Goal: Contribute content: Contribute content

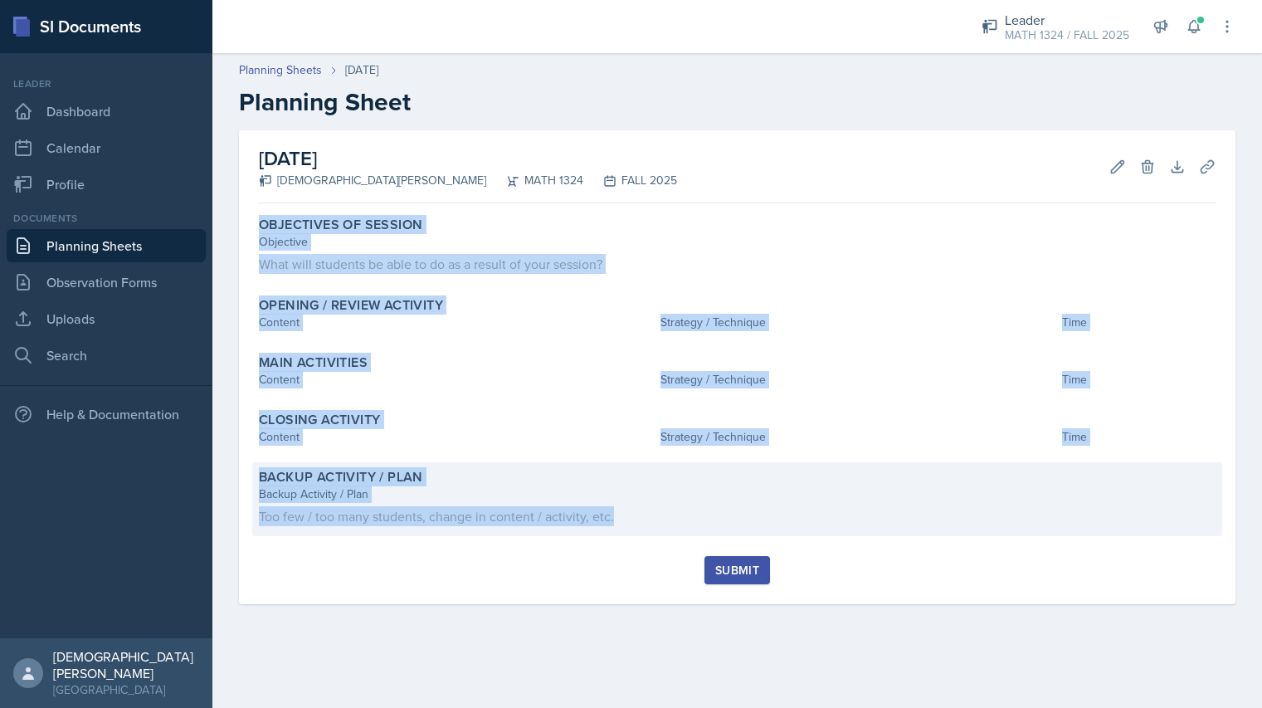
drag, startPoint x: 249, startPoint y: 217, endPoint x: 641, endPoint y: 516, distance: 493.3
click at [641, 516] on div "[DATE] [DEMOGRAPHIC_DATA][PERSON_NAME] MATH 1324 FALL 2025 Edit Delete Download…" at bounding box center [737, 367] width 997 height 474
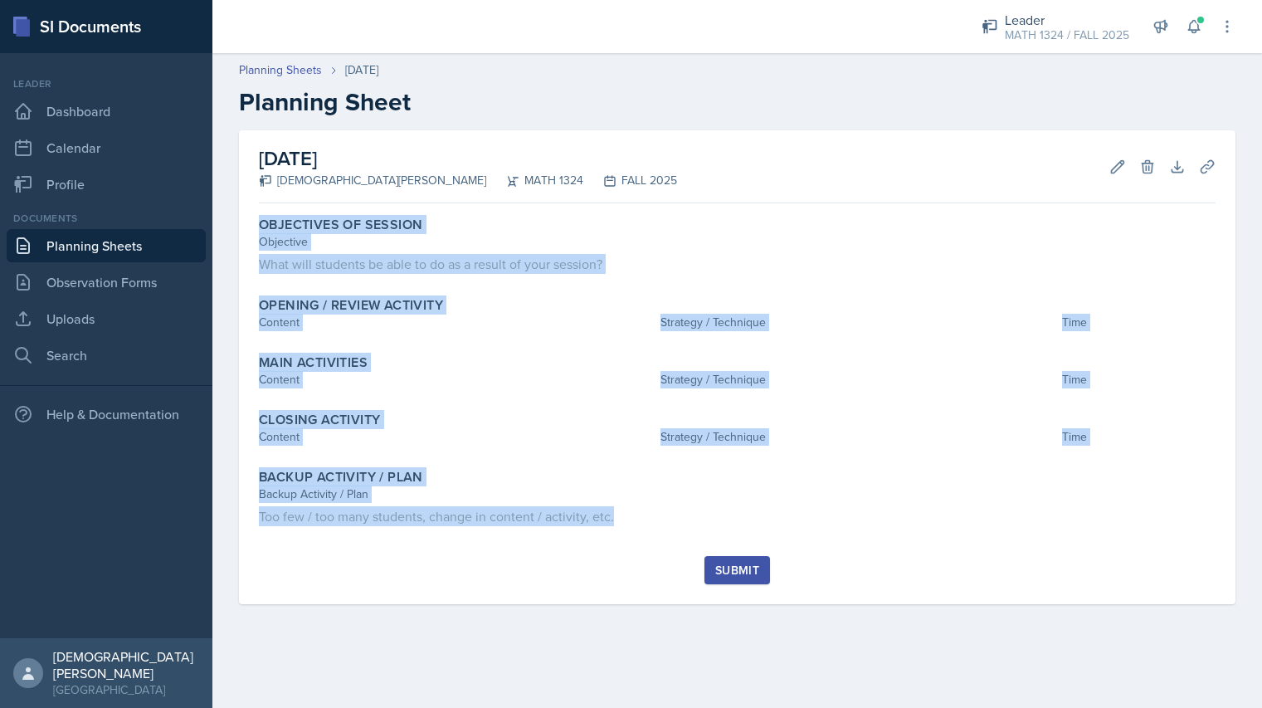
copy div "Objectives of Session Objective What will students be able to do as a result of…"
click at [102, 315] on link "Uploads" at bounding box center [106, 318] width 199 height 33
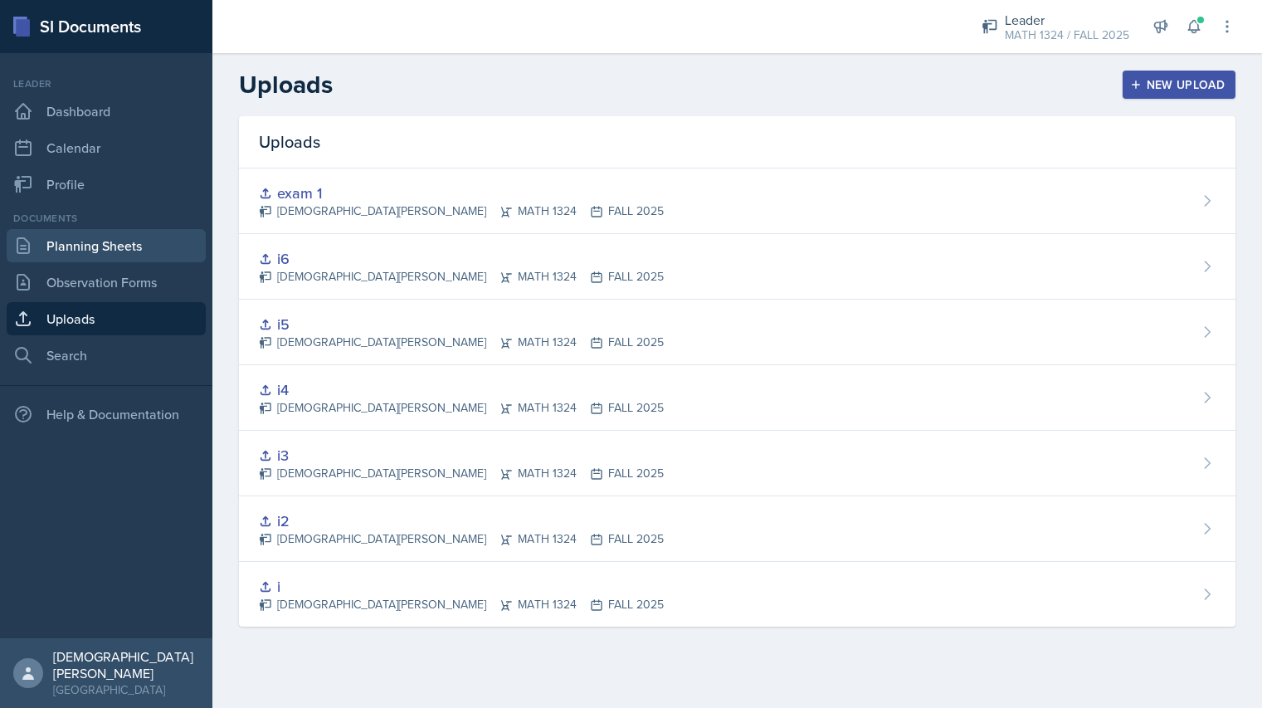
click at [115, 249] on link "Planning Sheets" at bounding box center [106, 245] width 199 height 33
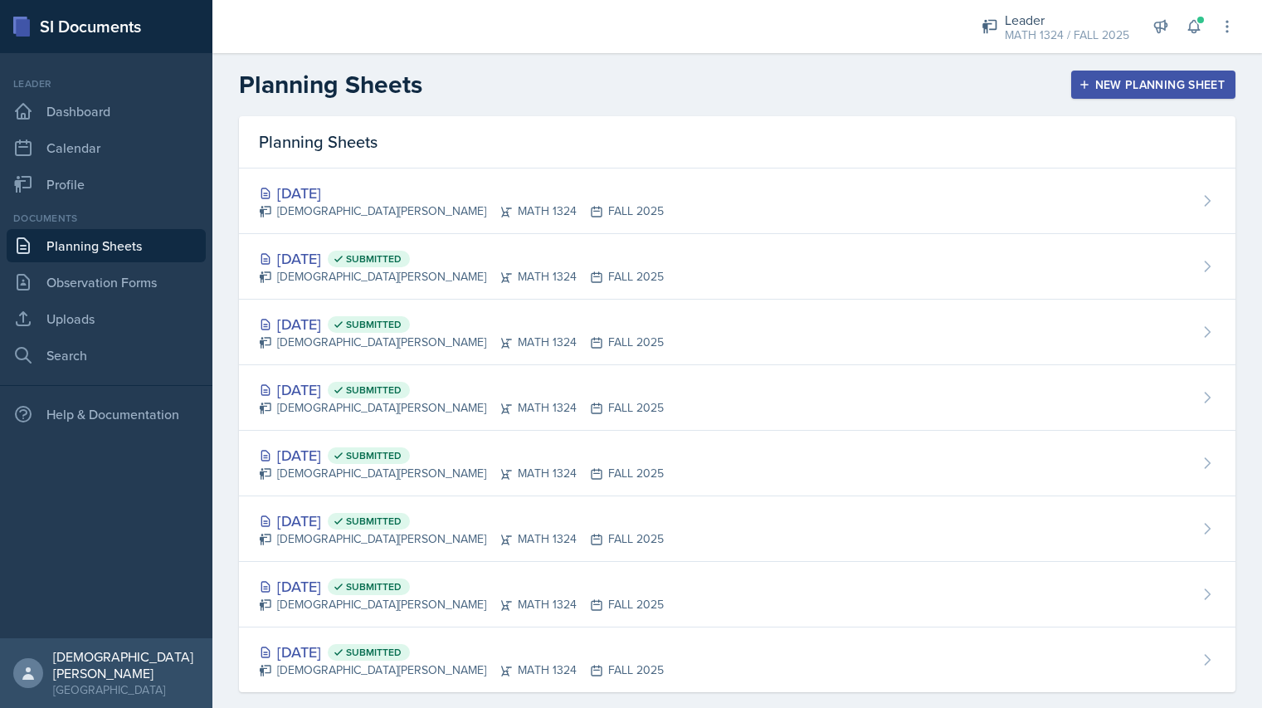
click at [1139, 84] on div "New Planning Sheet" at bounding box center [1153, 84] width 143 height 13
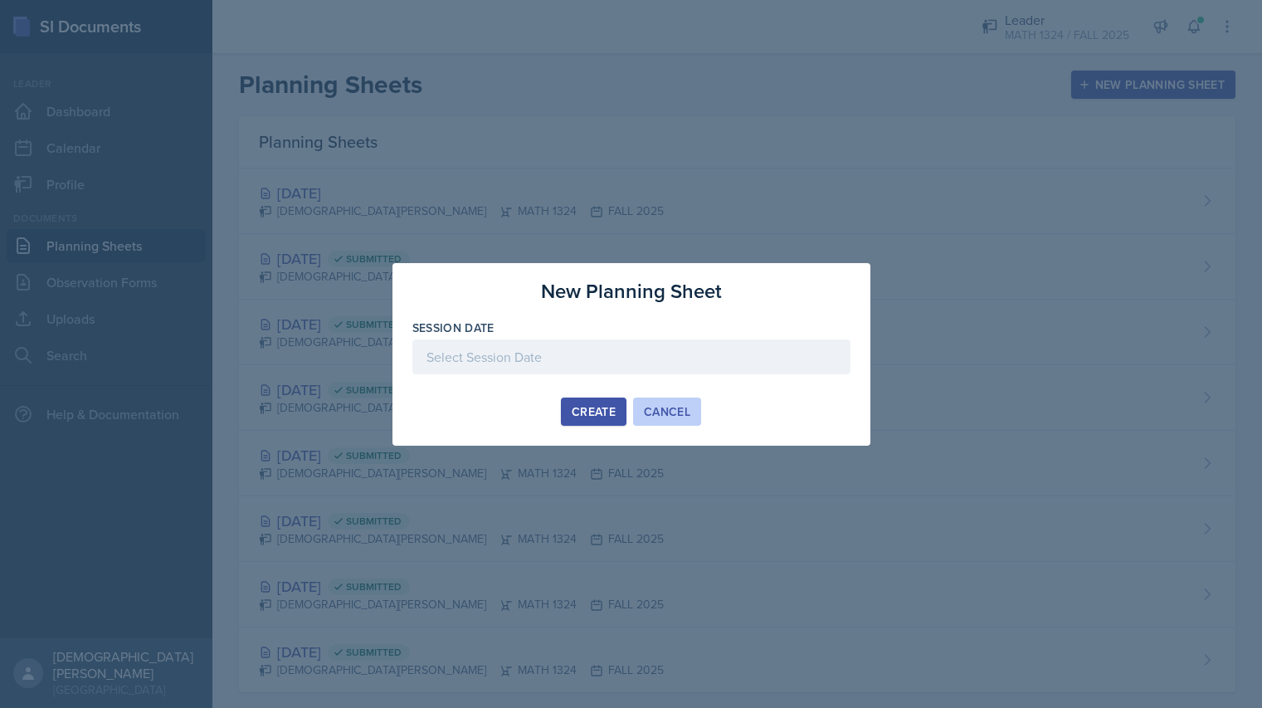
click at [660, 415] on div "Cancel" at bounding box center [667, 411] width 46 height 13
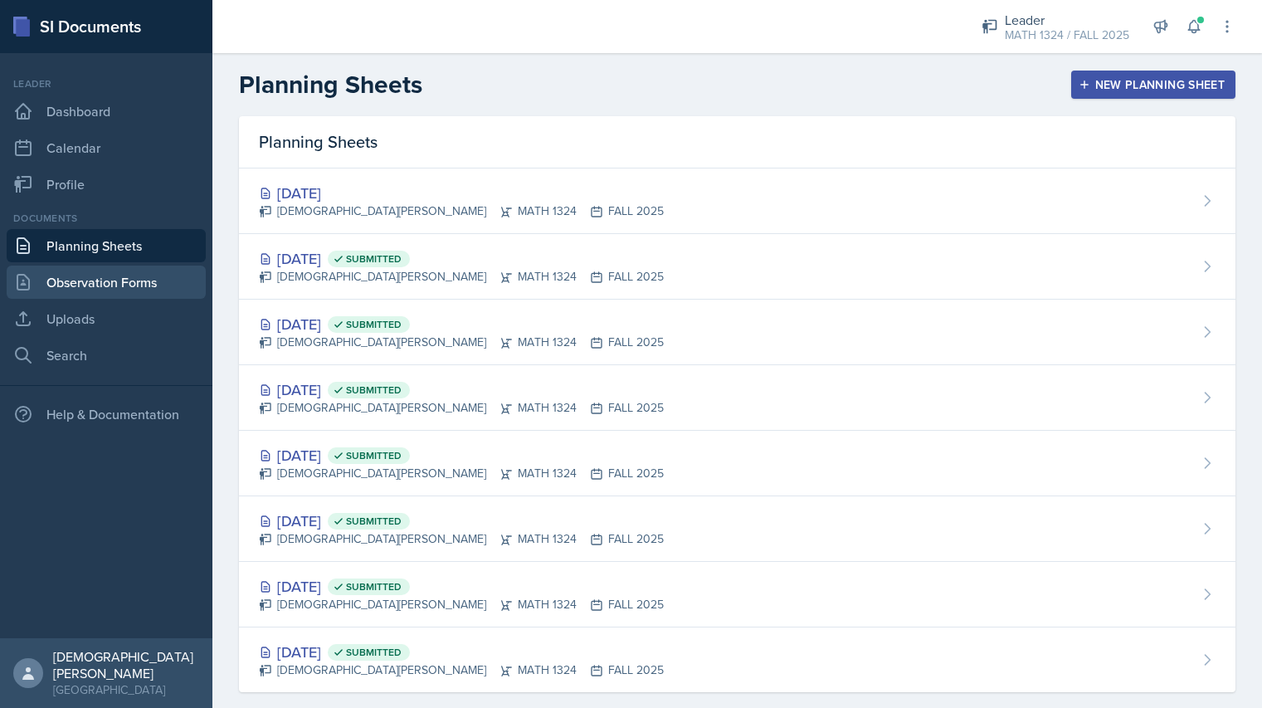
click at [135, 292] on link "Observation Forms" at bounding box center [106, 282] width 199 height 33
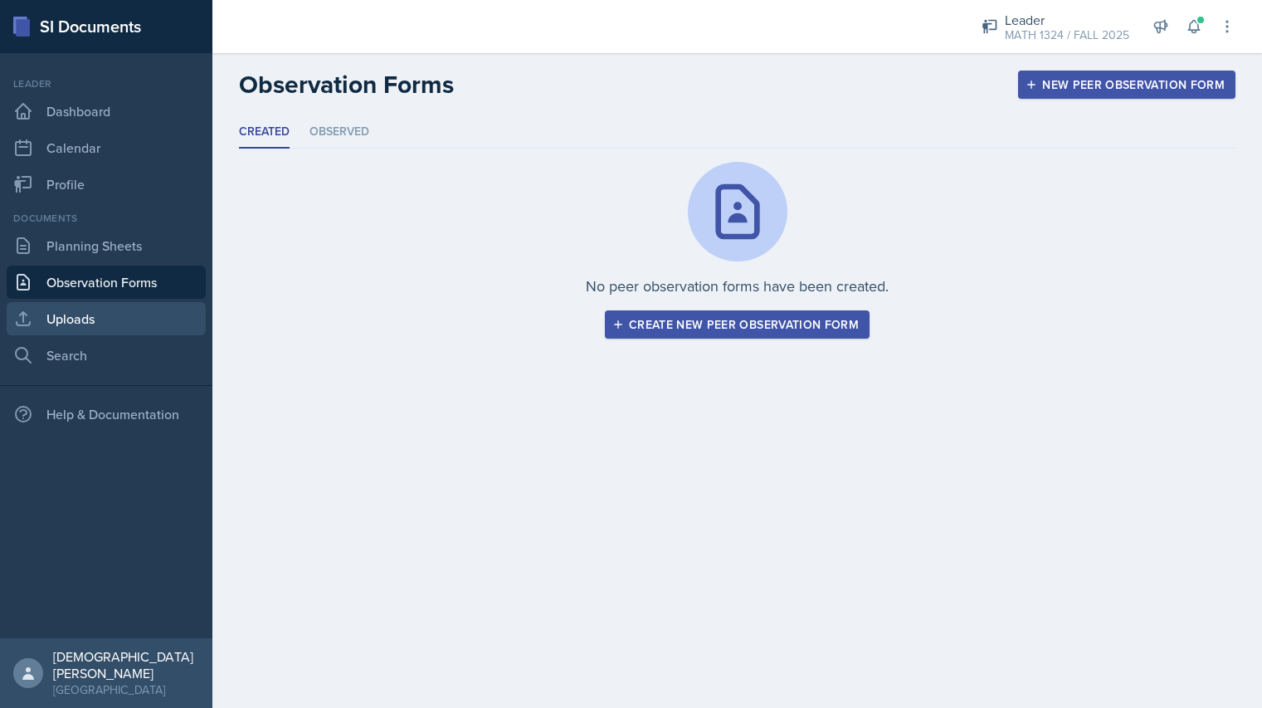
click at [132, 334] on link "Uploads" at bounding box center [106, 318] width 199 height 33
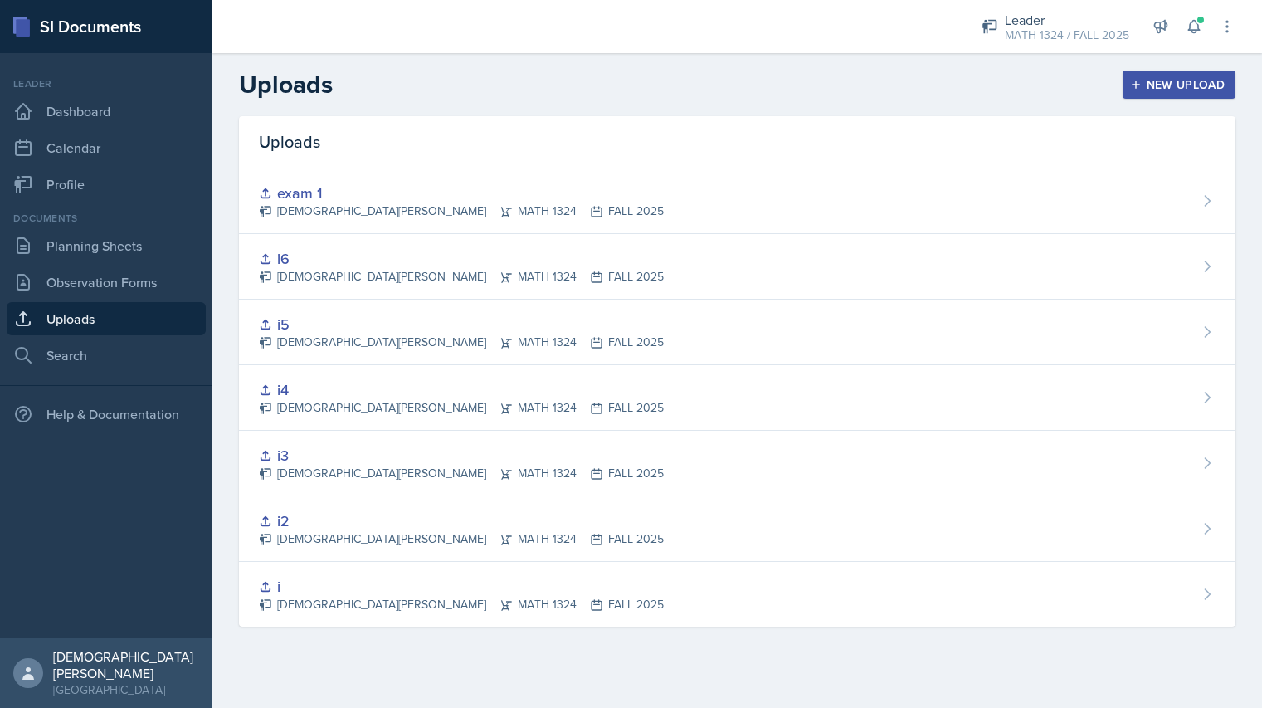
click at [1193, 80] on div "New Upload" at bounding box center [1180, 84] width 92 height 13
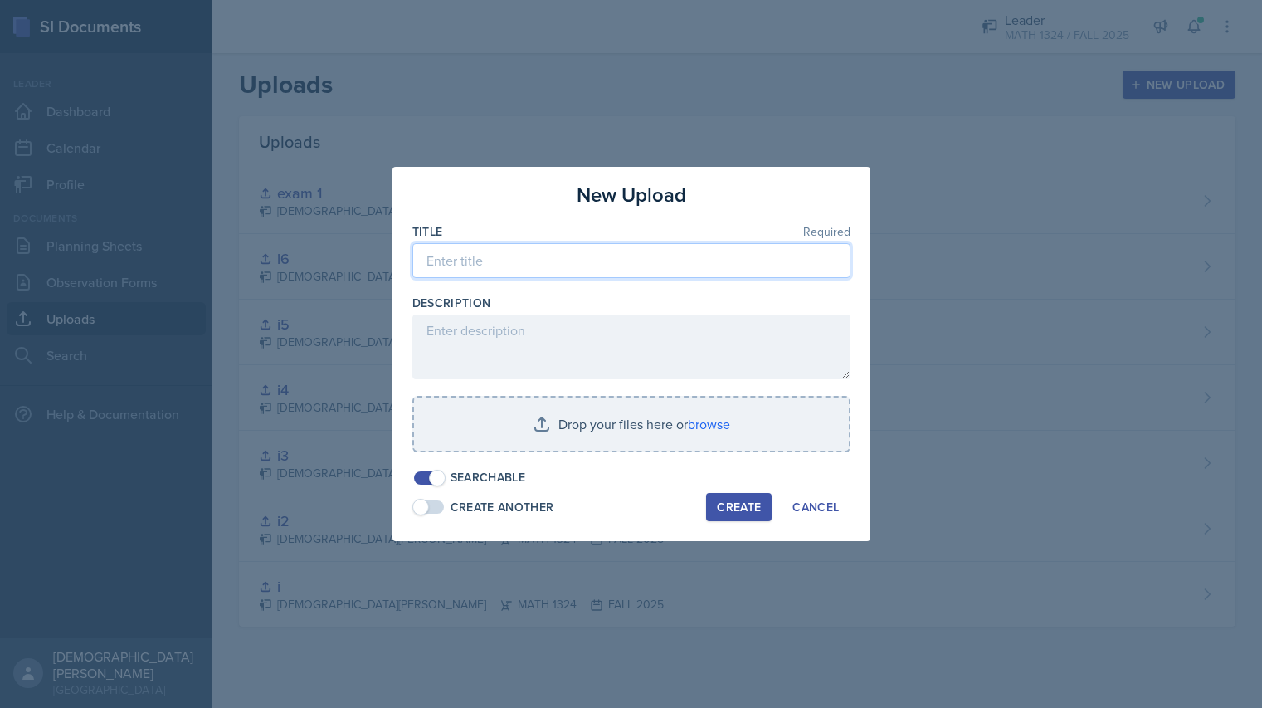
click at [542, 251] on input at bounding box center [631, 260] width 438 height 35
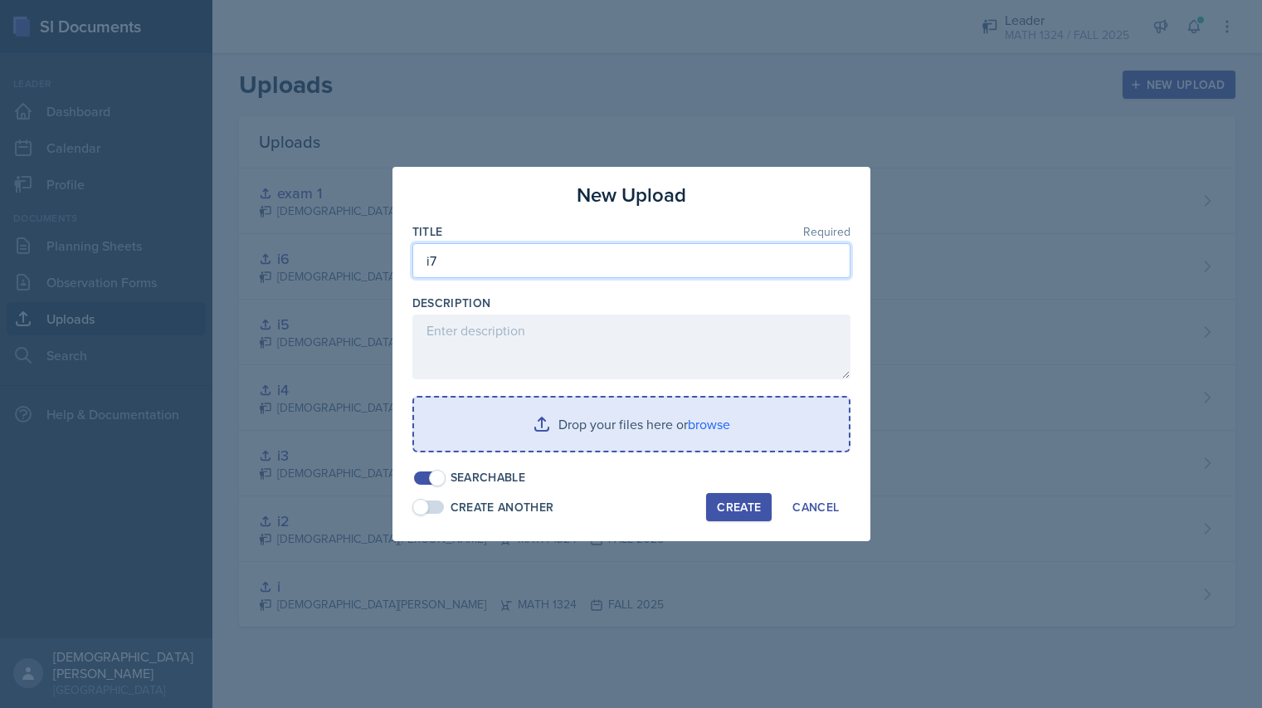
type input "i7"
click at [506, 436] on input "file" at bounding box center [631, 423] width 435 height 53
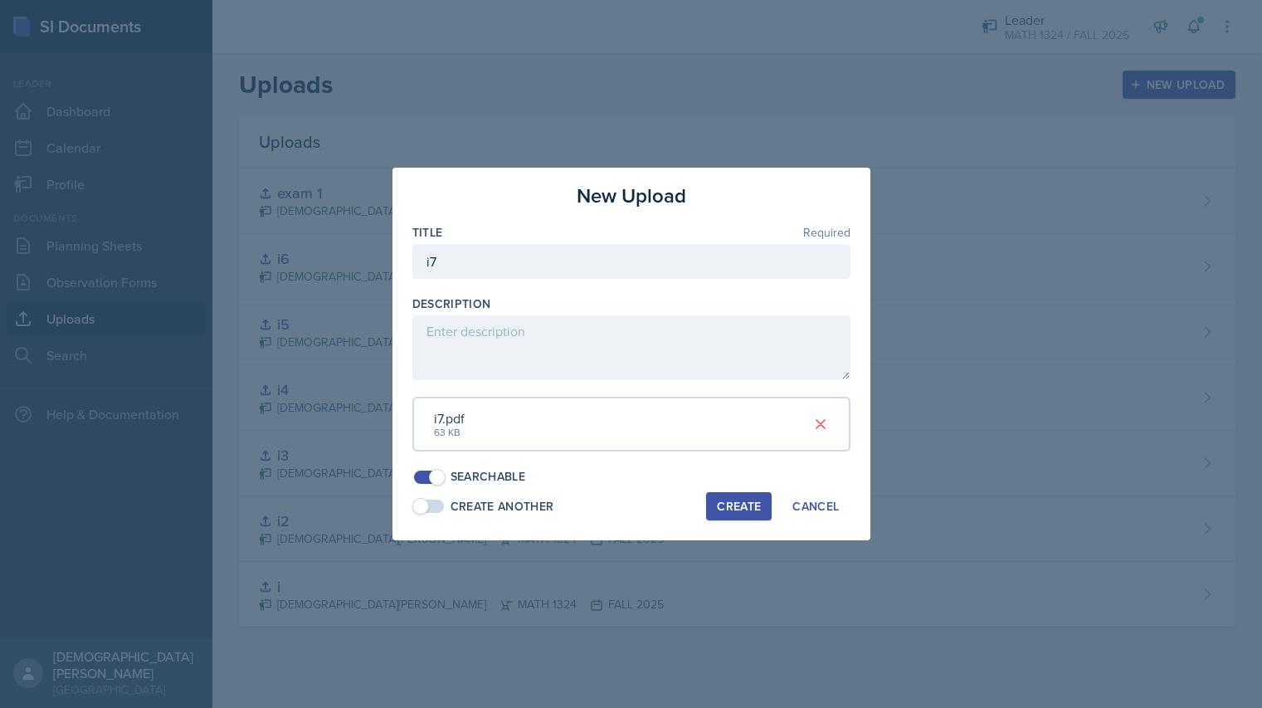
click at [723, 502] on div "Create" at bounding box center [739, 506] width 44 height 13
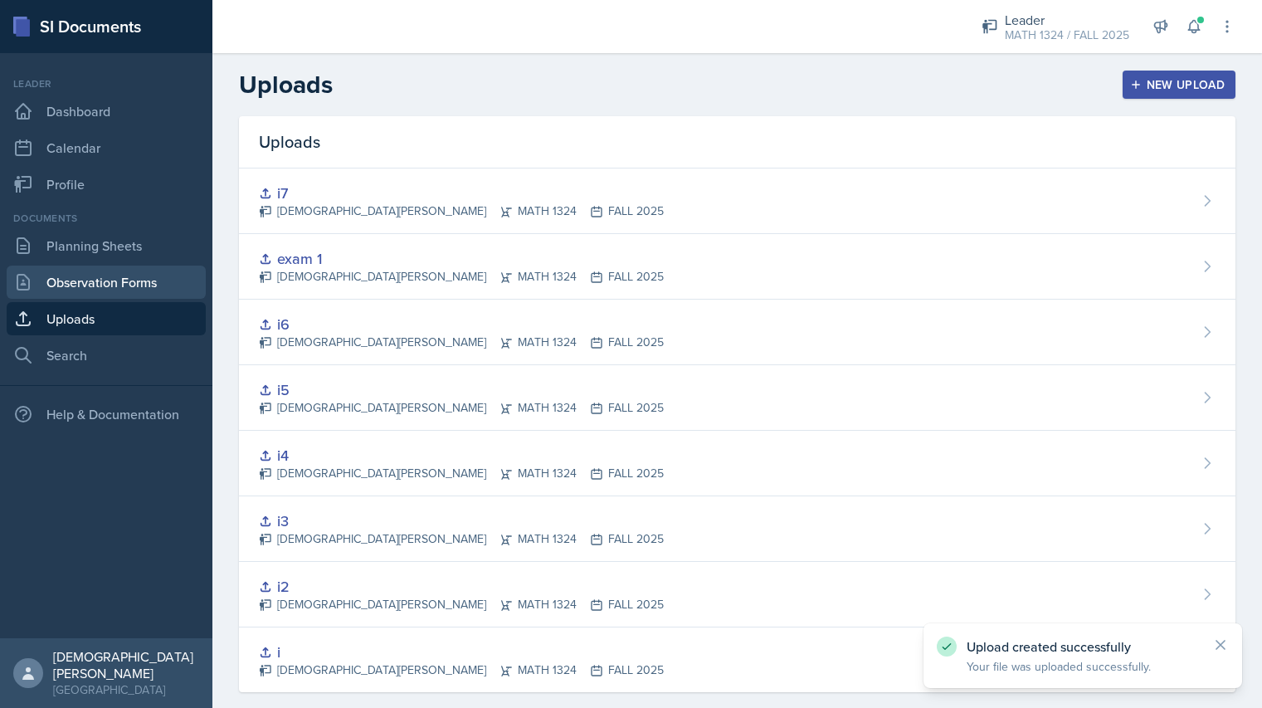
click at [80, 280] on link "Observation Forms" at bounding box center [106, 282] width 199 height 33
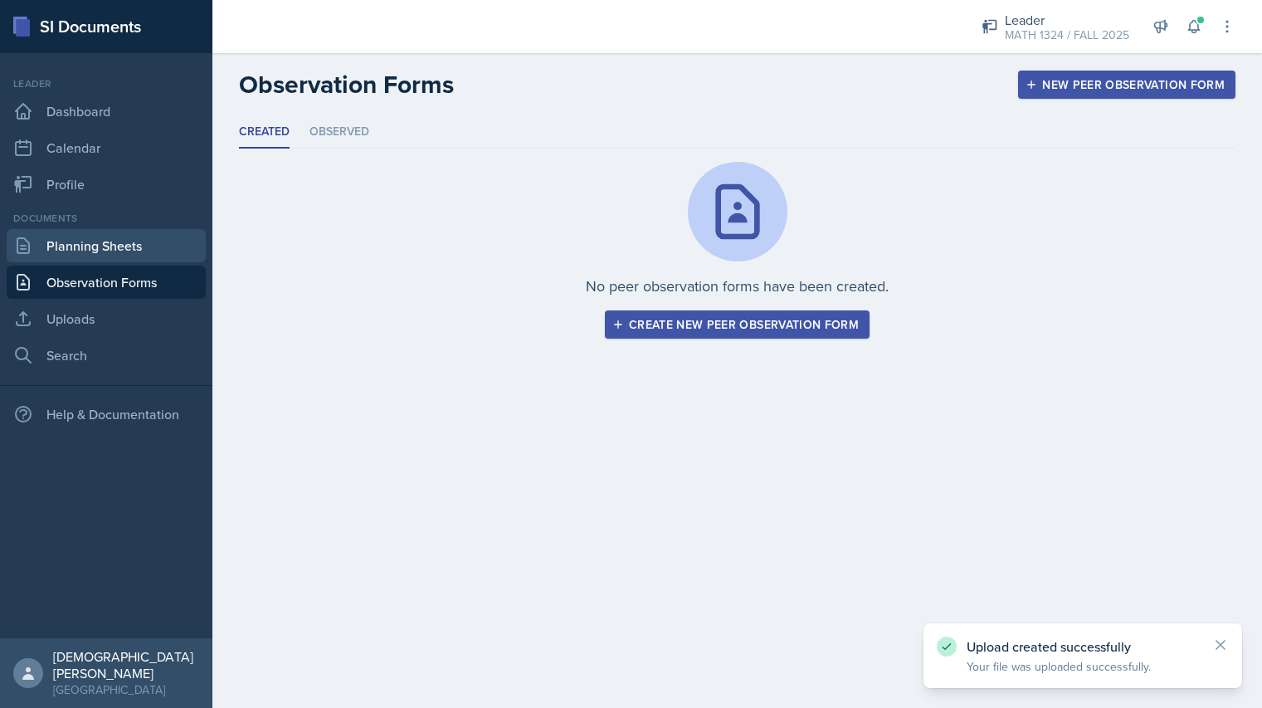
click at [183, 251] on link "Planning Sheets" at bounding box center [106, 245] width 199 height 33
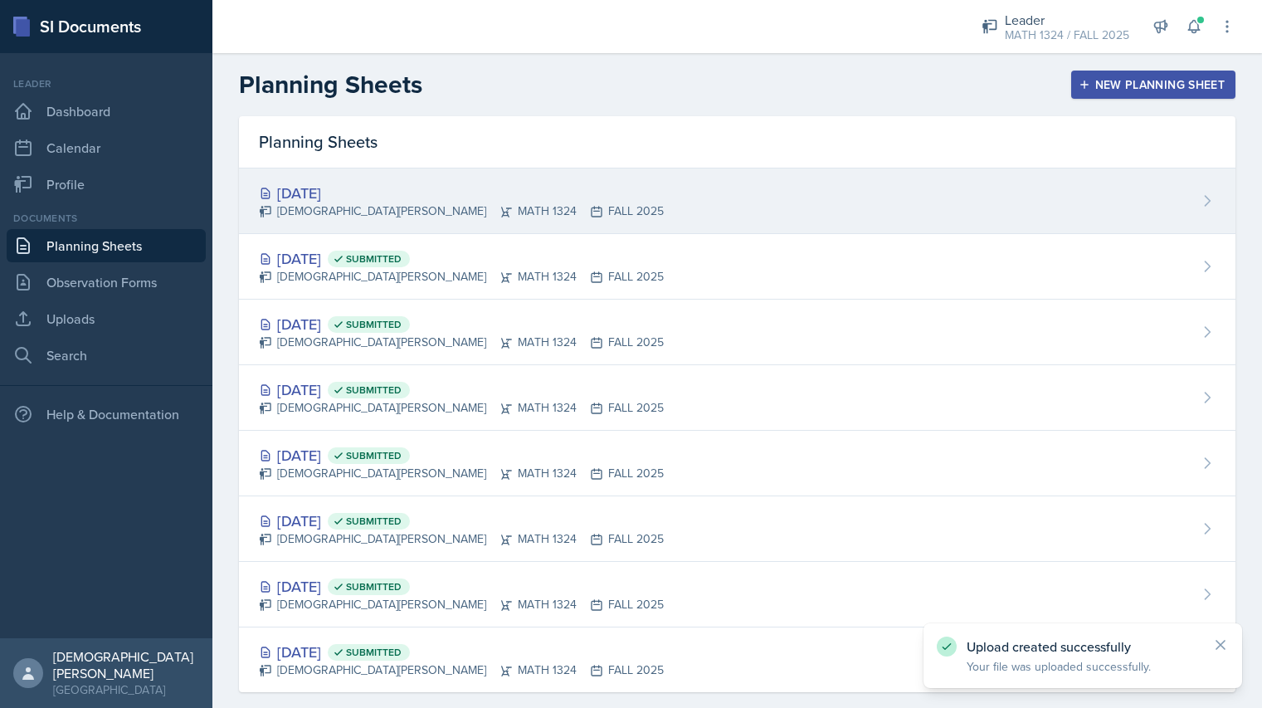
click at [419, 212] on div "[DEMOGRAPHIC_DATA][PERSON_NAME] MATH 1324 FALL 2025" at bounding box center [461, 210] width 405 height 17
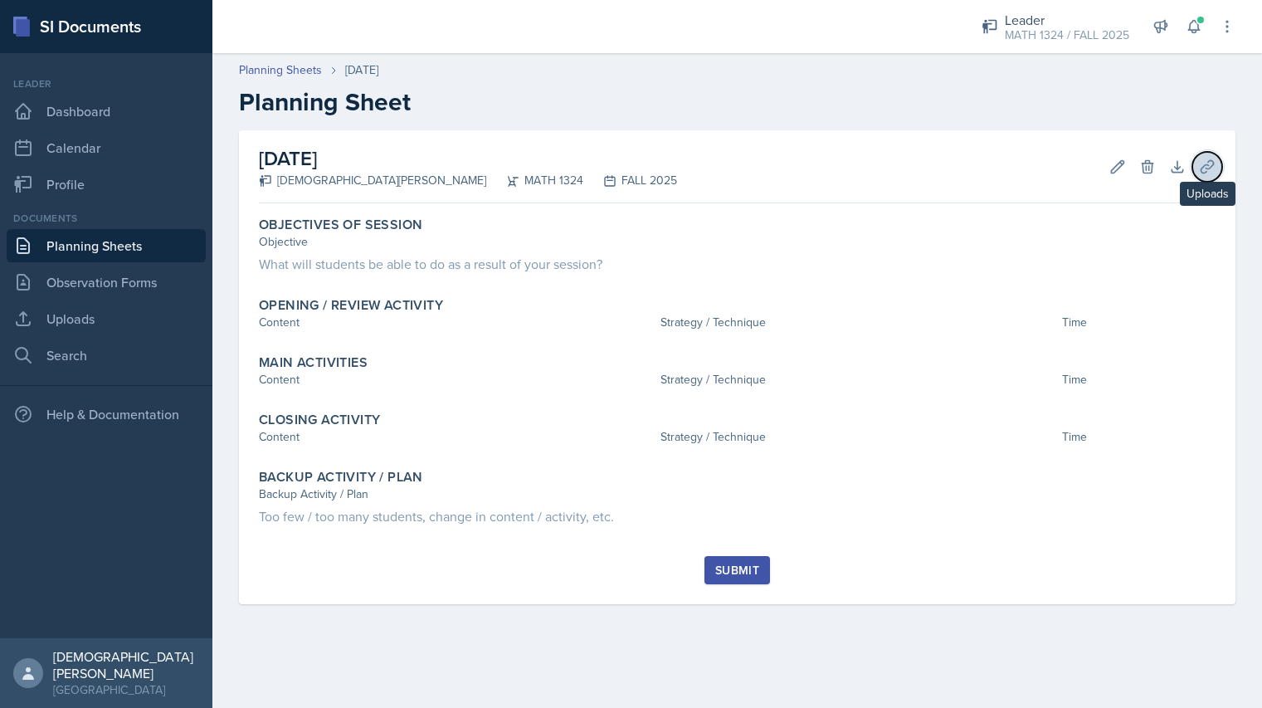
click at [1213, 171] on icon at bounding box center [1207, 166] width 17 height 17
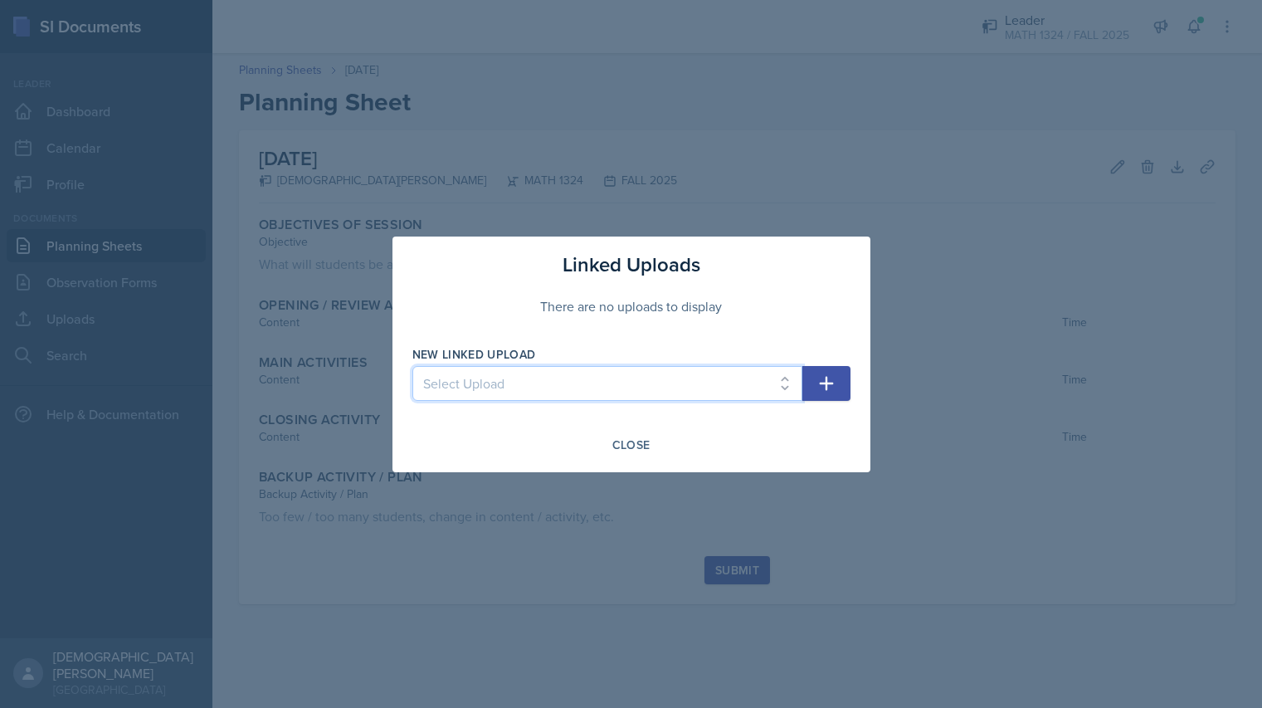
click at [737, 383] on select "Select Upload i i2 i3 i4 i5 i6 exam 1 i7" at bounding box center [607, 383] width 390 height 35
select select "97393871-8ee4-4148-980f-01cab09769ce"
click at [412, 366] on select "Select Upload i i2 i3 i4 i5 i6 exam 1 i7" at bounding box center [607, 383] width 390 height 35
click at [836, 377] on button "button" at bounding box center [826, 383] width 48 height 35
select select
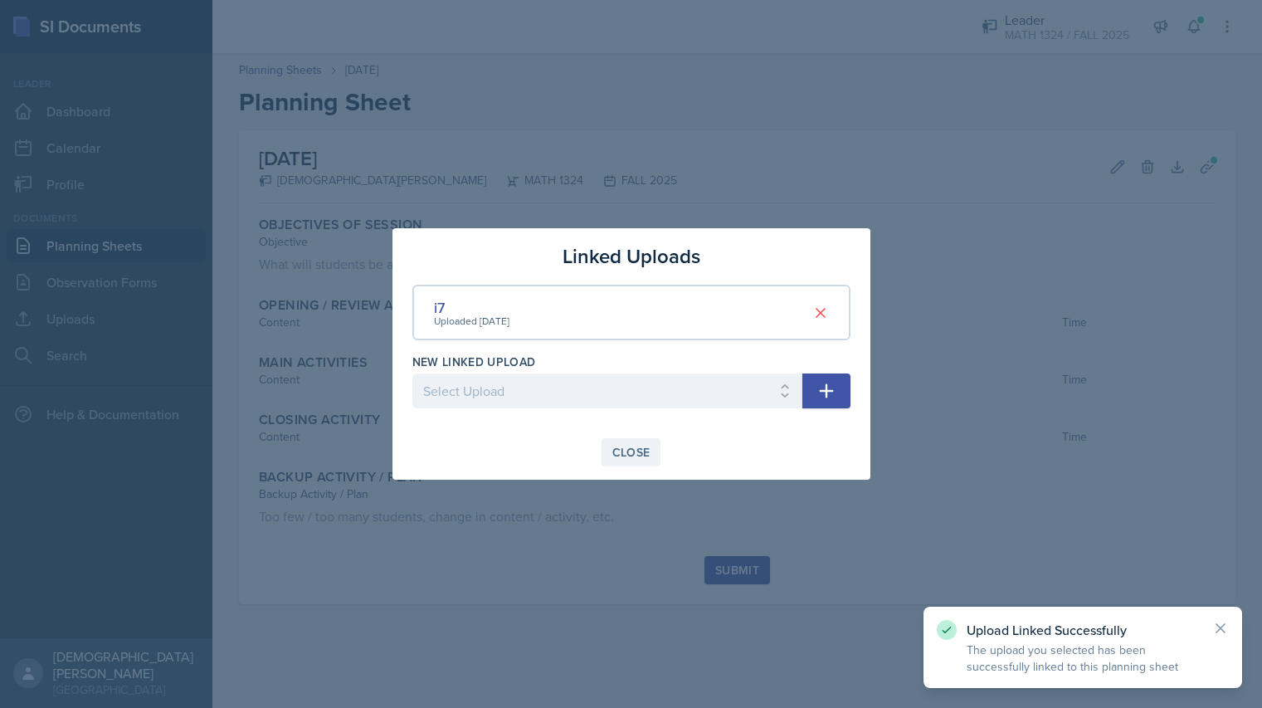
click at [635, 451] on div "Close" at bounding box center [631, 452] width 38 height 13
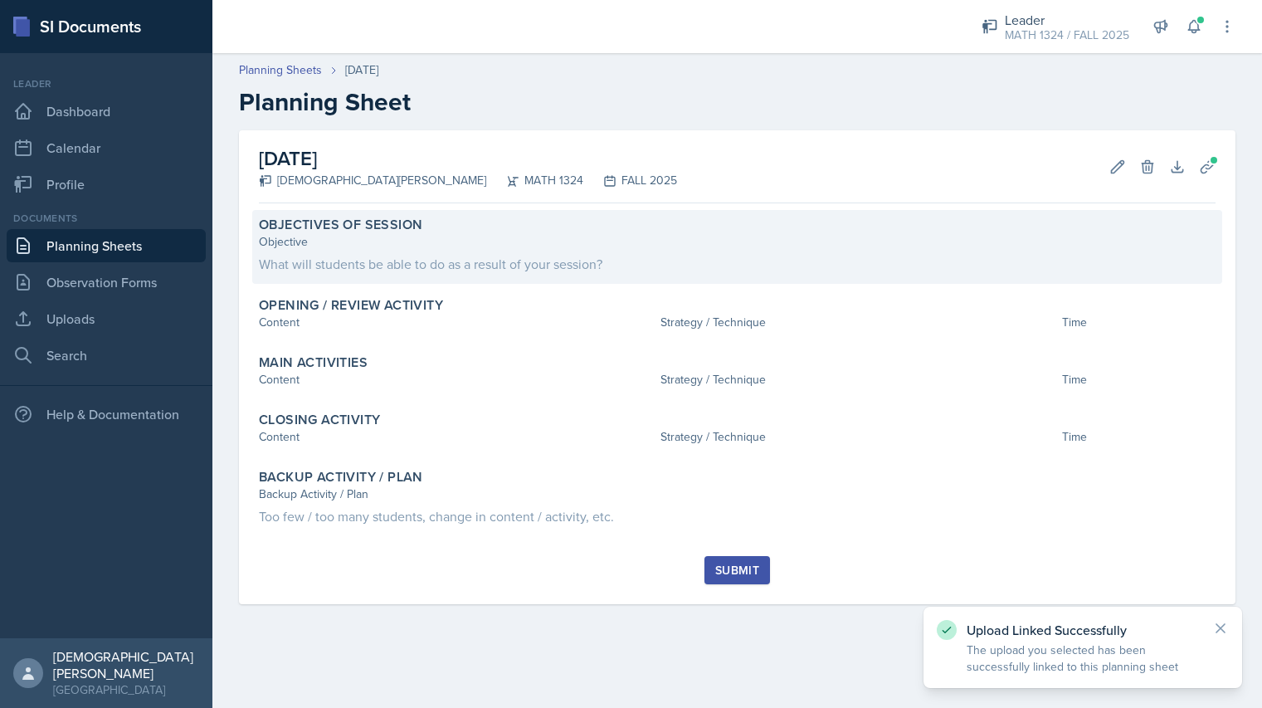
click at [694, 276] on div "Objectives of Session Objective What will students be able to do as a result of…" at bounding box center [737, 247] width 970 height 74
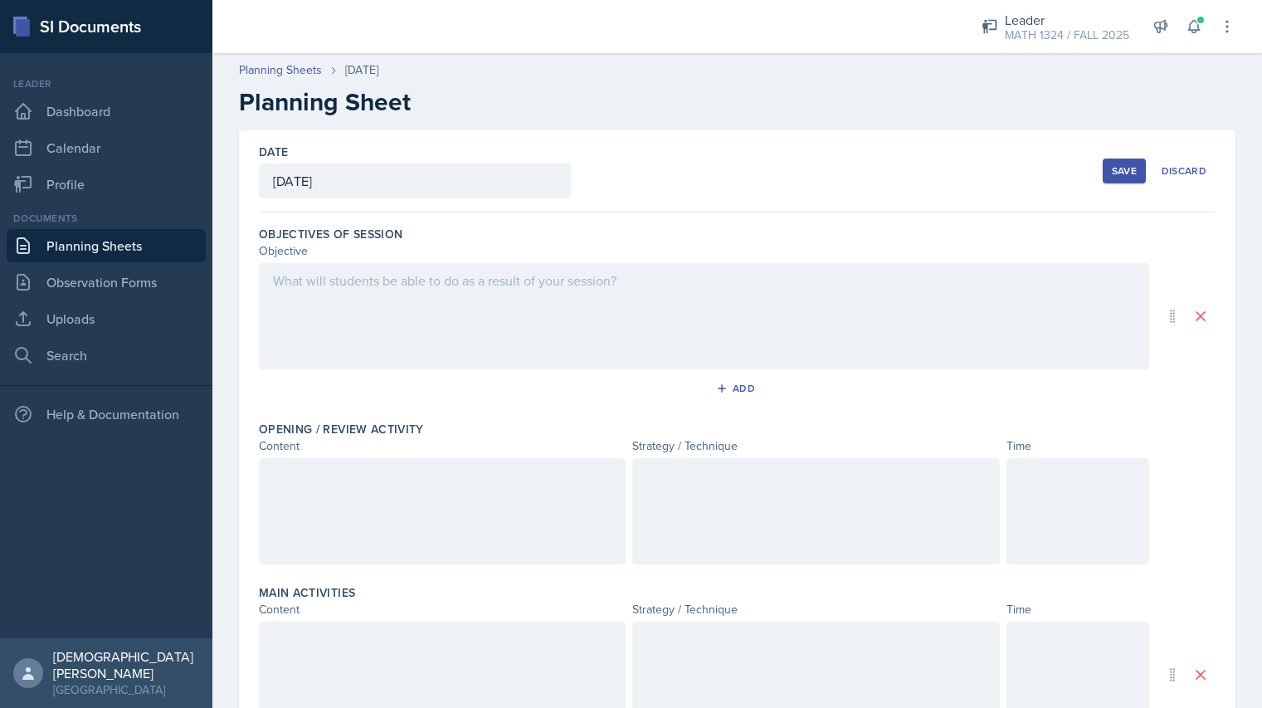
click at [613, 323] on div at bounding box center [704, 316] width 890 height 106
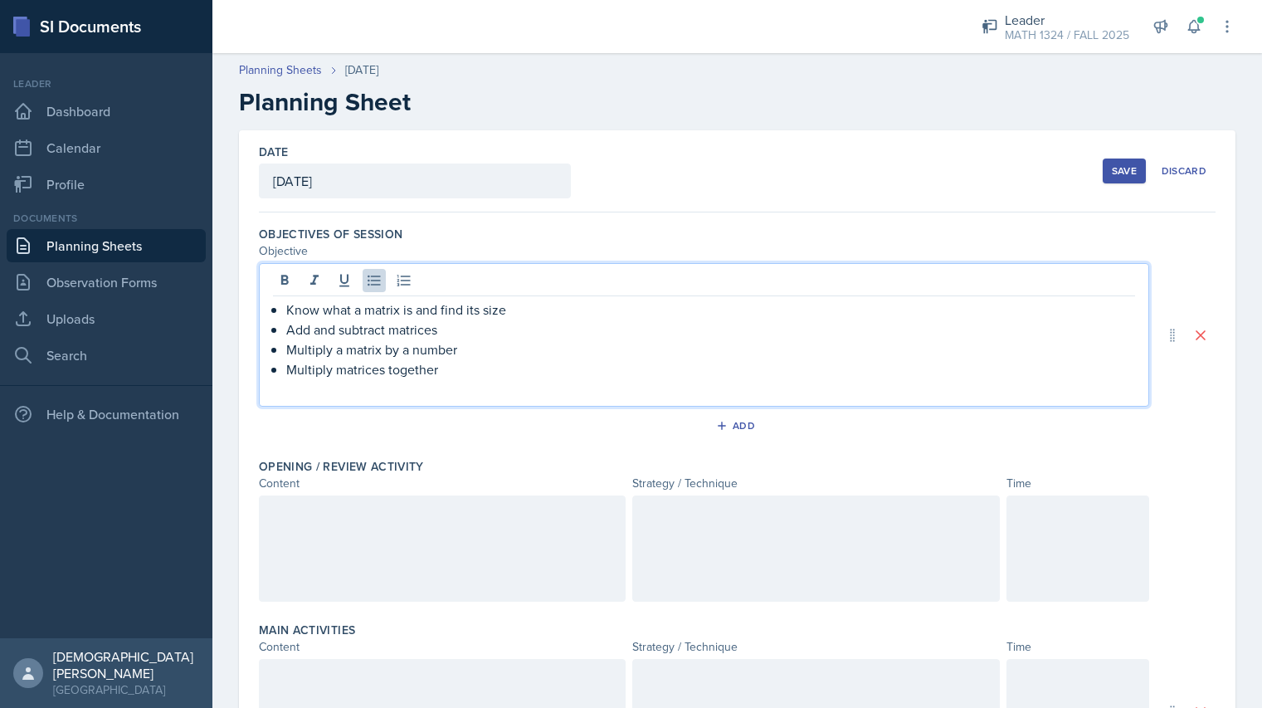
click at [375, 542] on div at bounding box center [442, 548] width 367 height 106
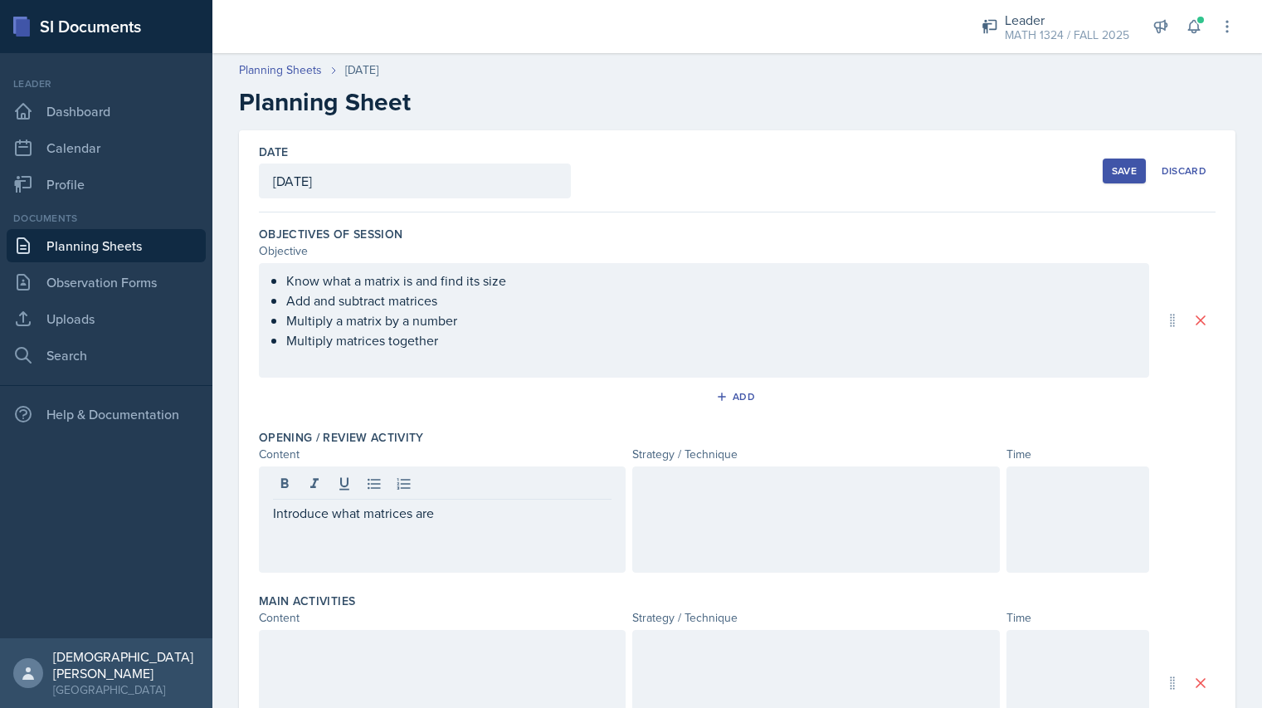
click at [1046, 525] on div at bounding box center [1078, 519] width 143 height 106
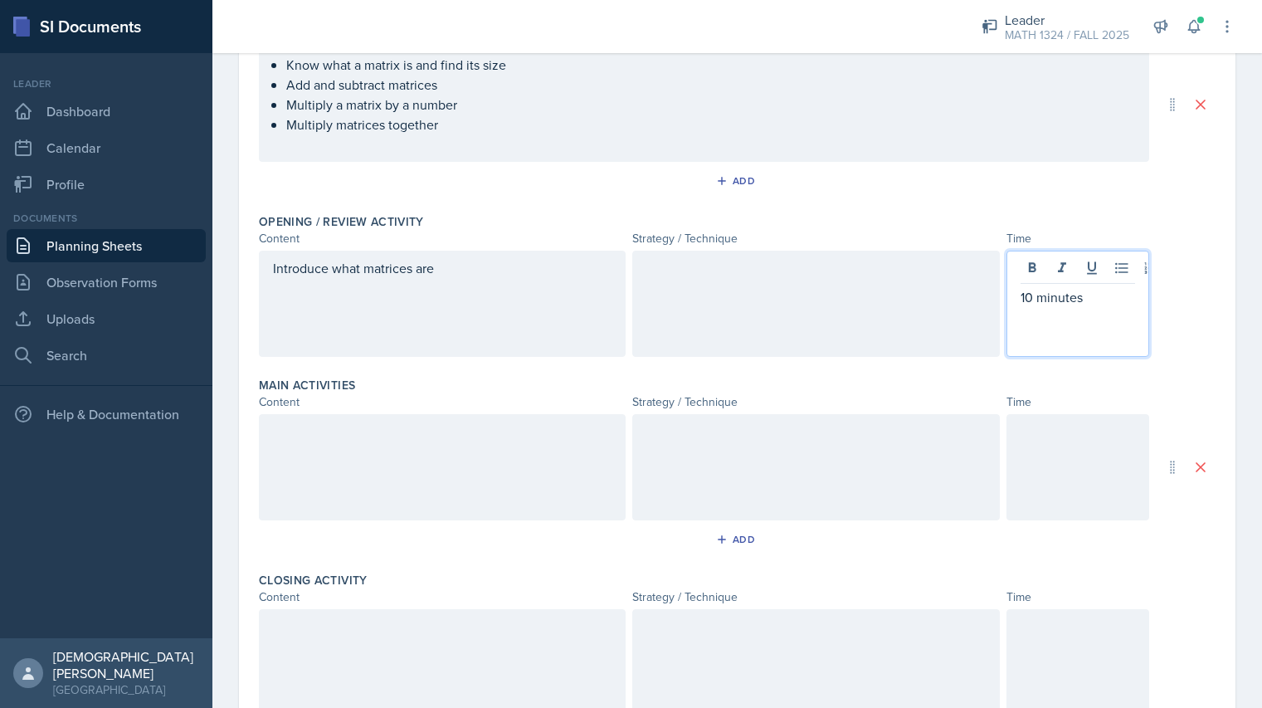
click at [1077, 476] on div at bounding box center [1078, 467] width 143 height 106
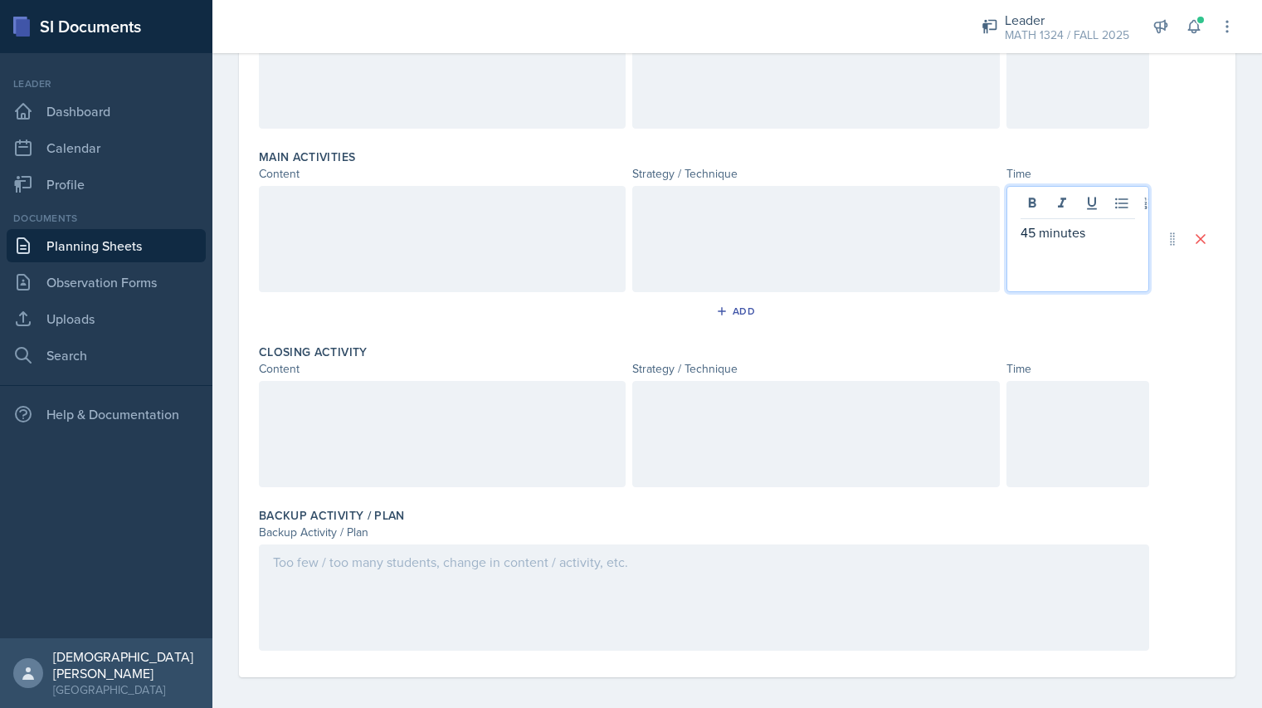
click at [1105, 464] on div at bounding box center [1078, 434] width 143 height 106
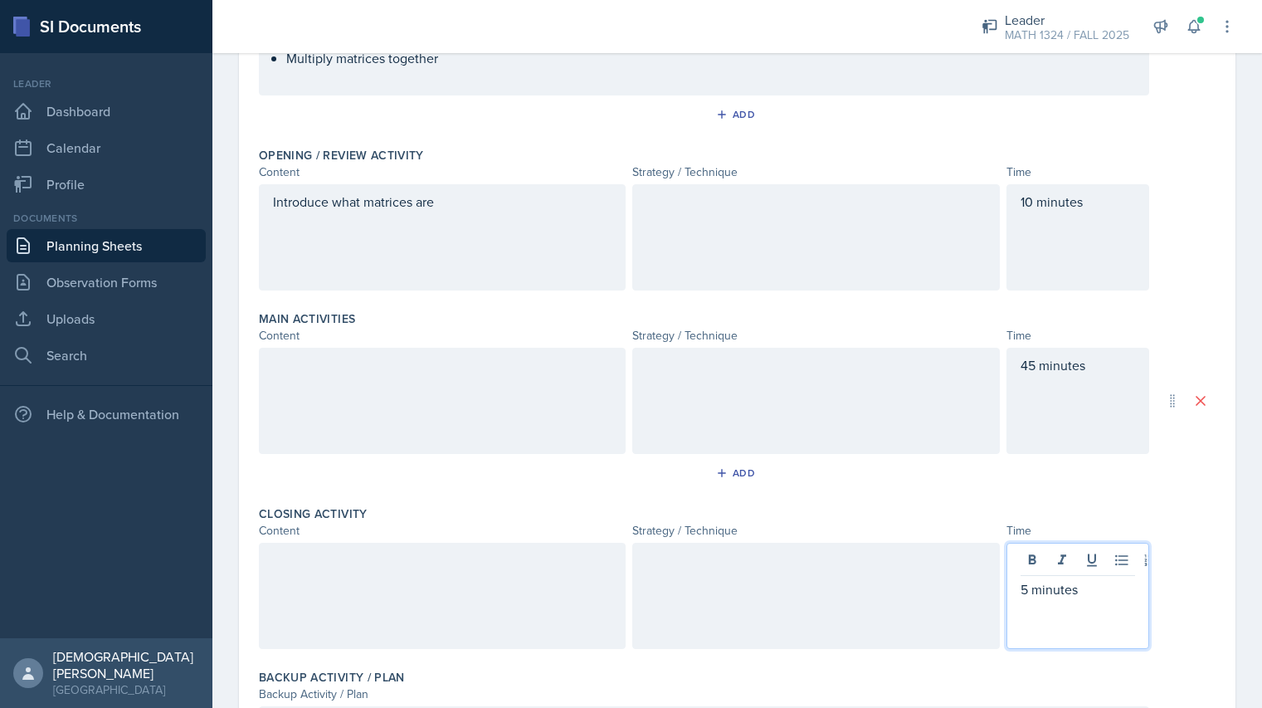
scroll to position [251, 0]
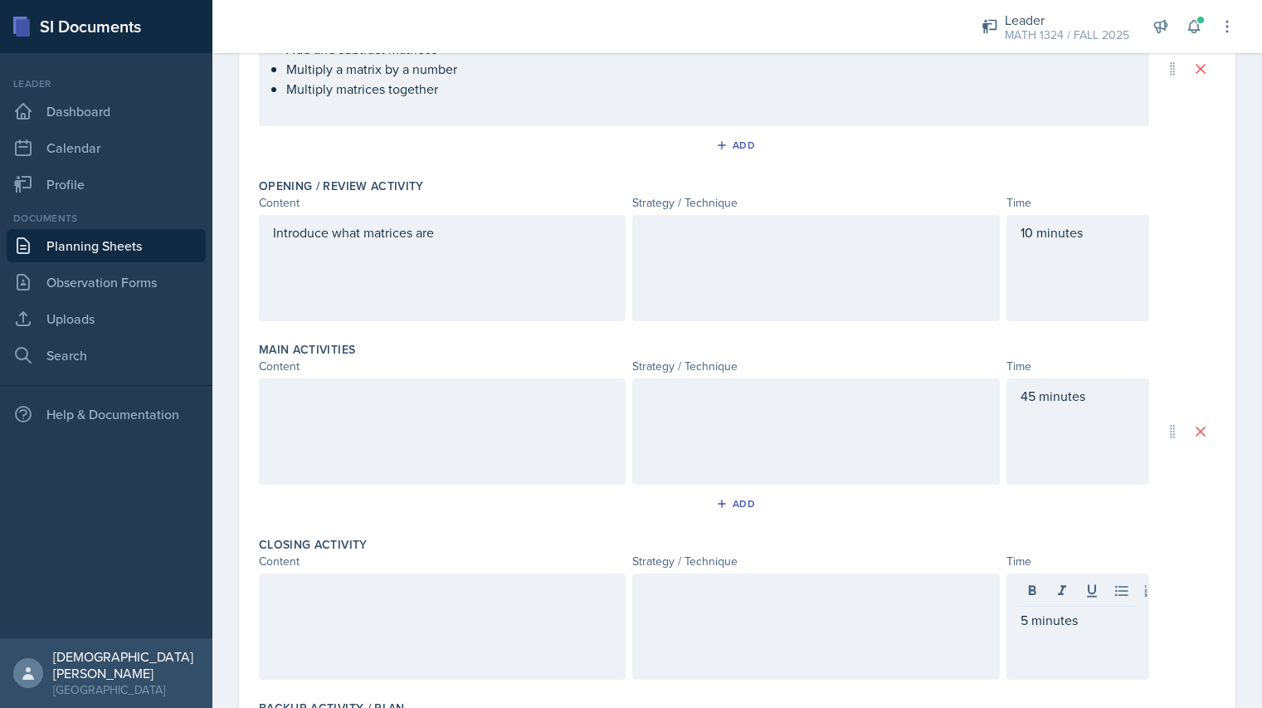
click at [807, 289] on div at bounding box center [815, 268] width 367 height 106
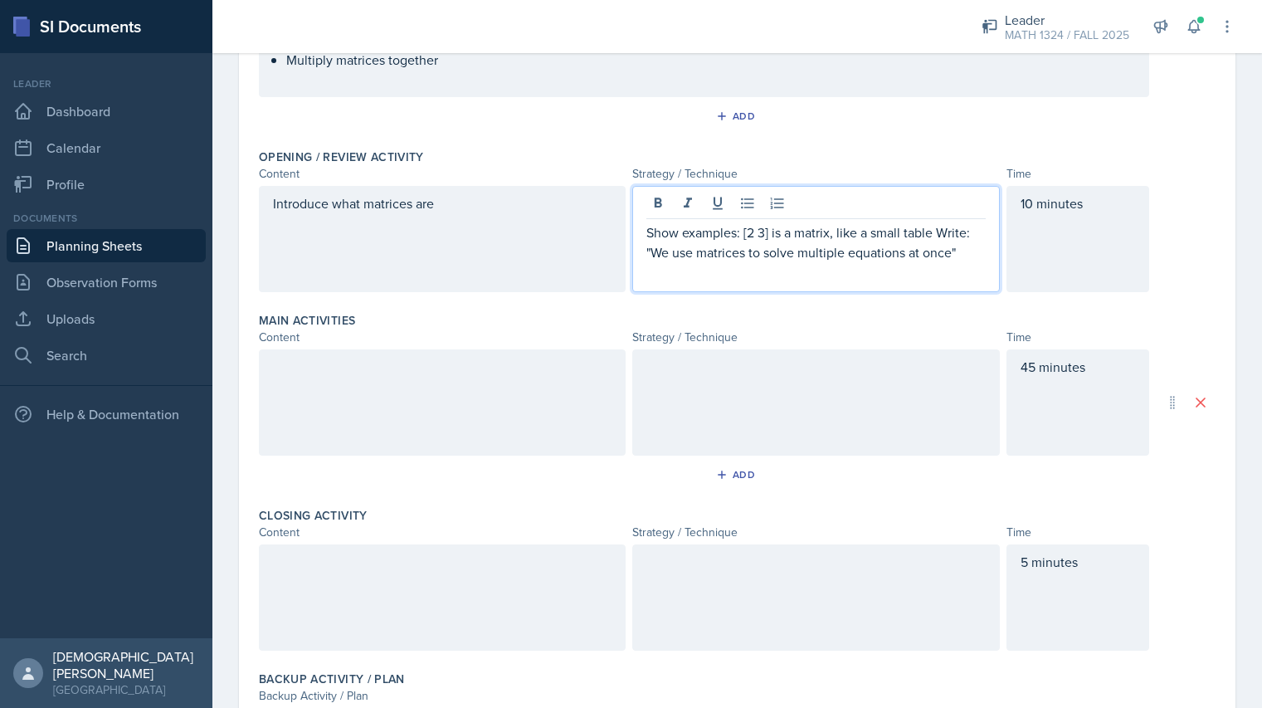
click at [962, 254] on p "Show examples: [2 3] is a matrix, like a small table Write: "We use matrices to…" at bounding box center [815, 242] width 339 height 40
click at [654, 255] on p "Show examples: [2 3] is a matrix, like a small table Write: "We use matrices to…" at bounding box center [815, 242] width 339 height 40
click at [944, 236] on p "Show examples: [2 3] is a matrix, like a small table Write: We use matrices to …" at bounding box center [815, 242] width 339 height 40
click at [531, 395] on div at bounding box center [442, 402] width 367 height 106
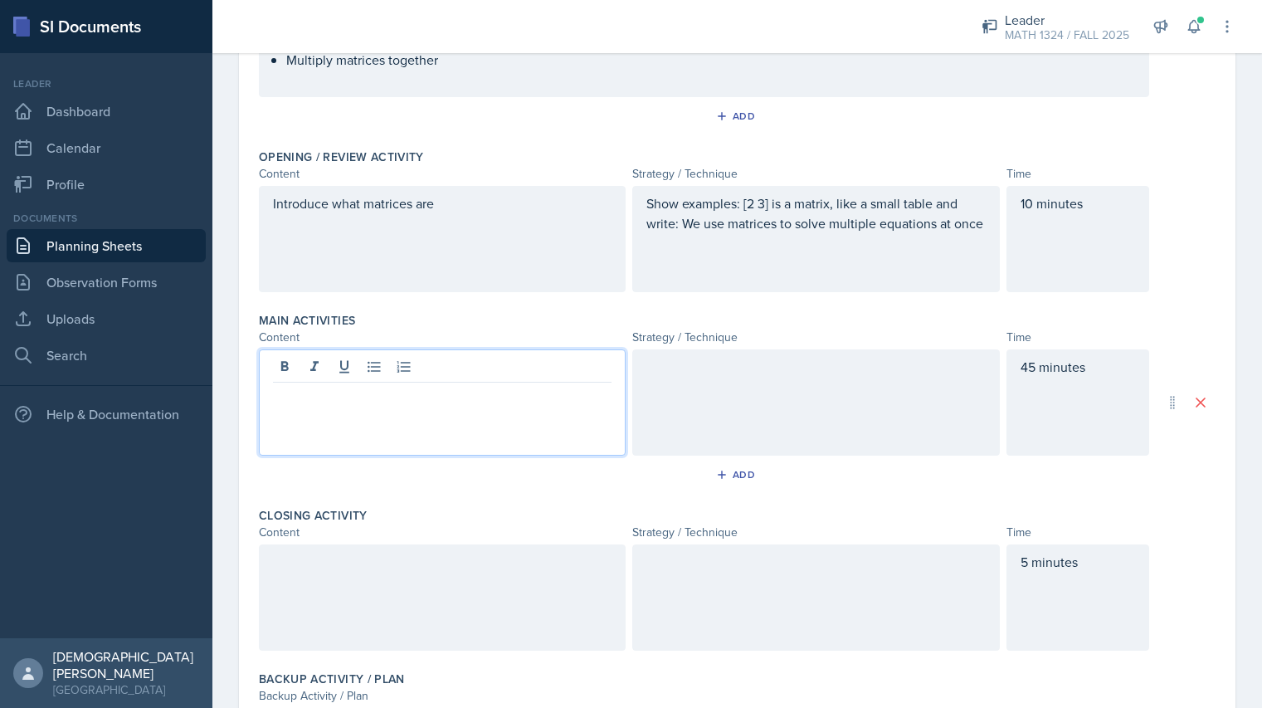
scroll to position [310, 0]
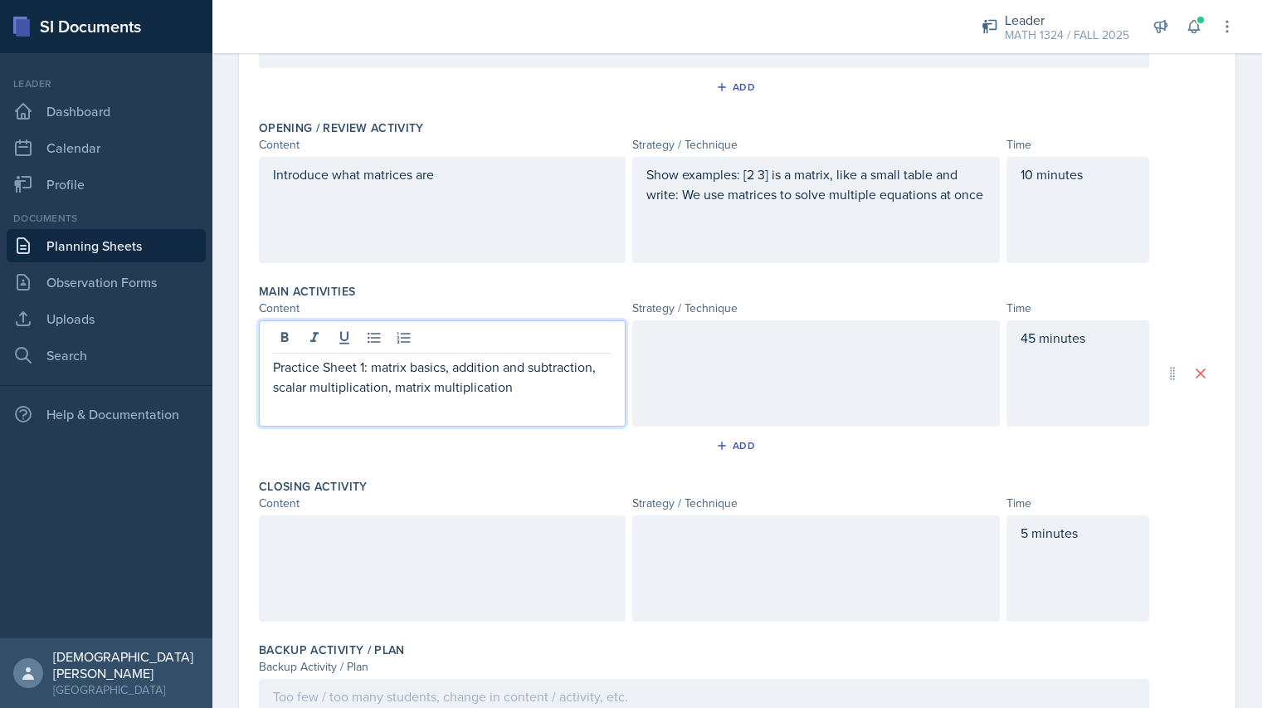
click at [806, 385] on div at bounding box center [815, 373] width 367 height 106
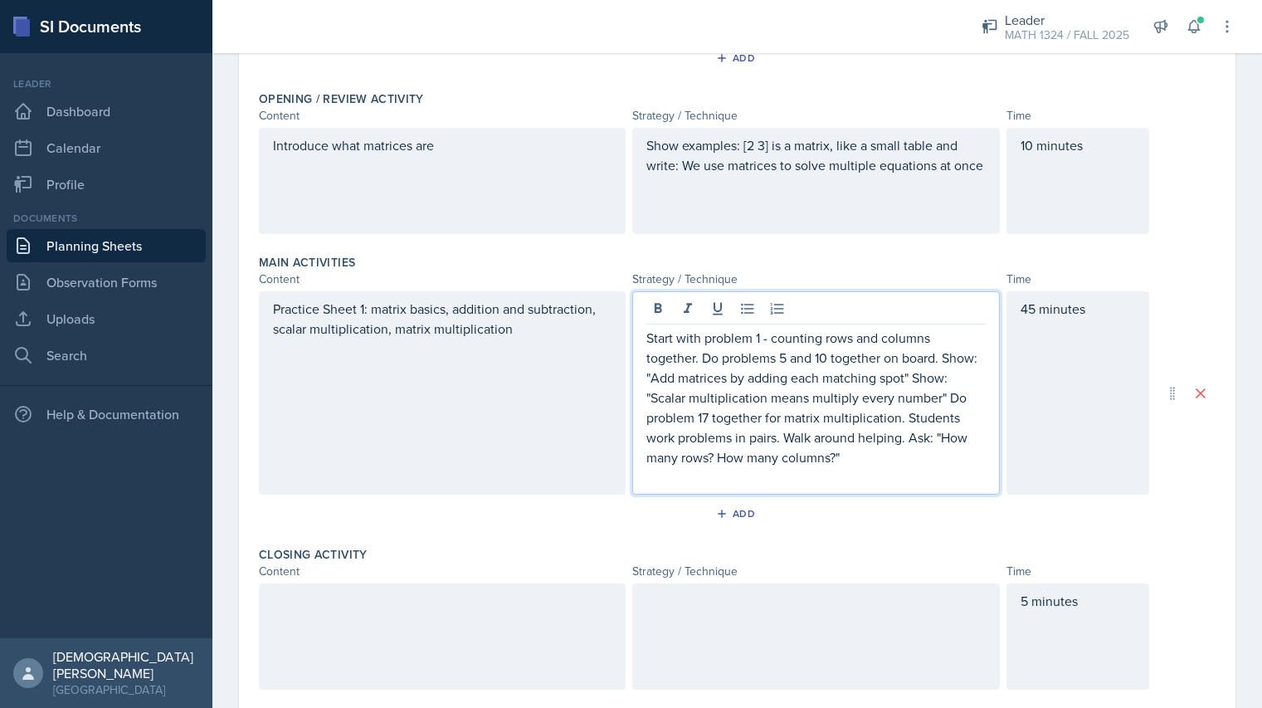
scroll to position [550, 0]
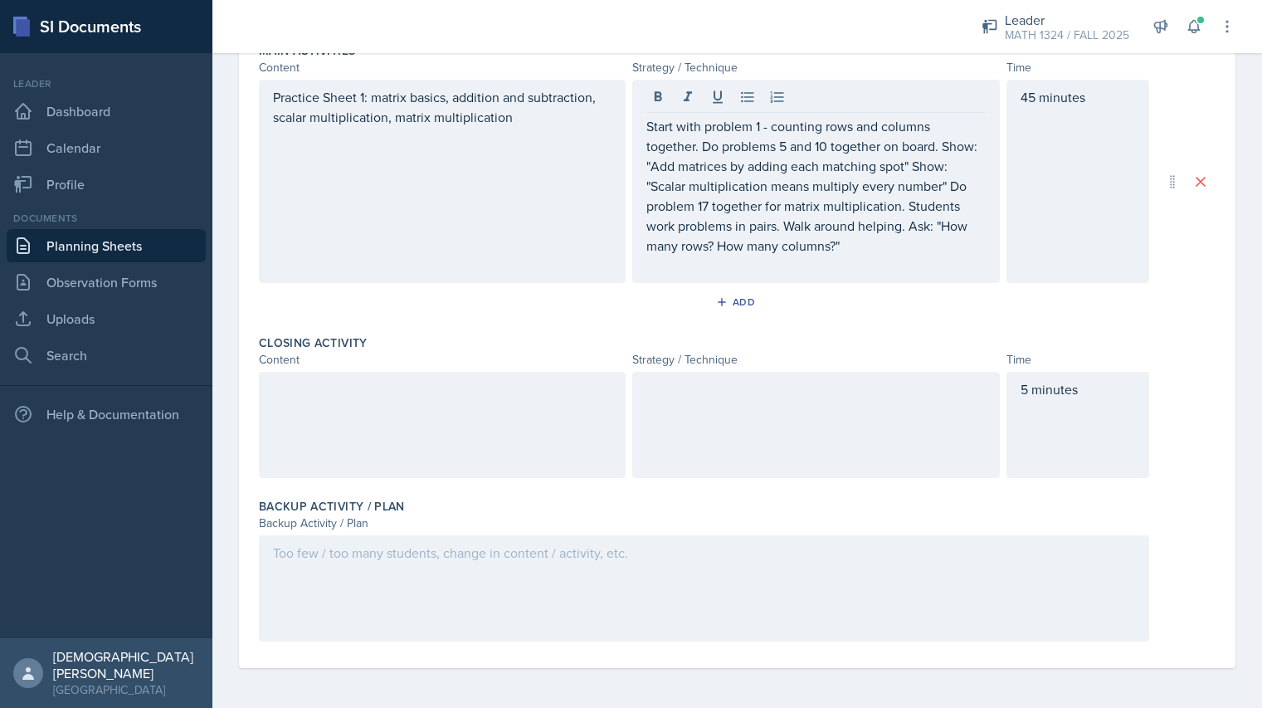
click at [473, 421] on div at bounding box center [442, 425] width 367 height 106
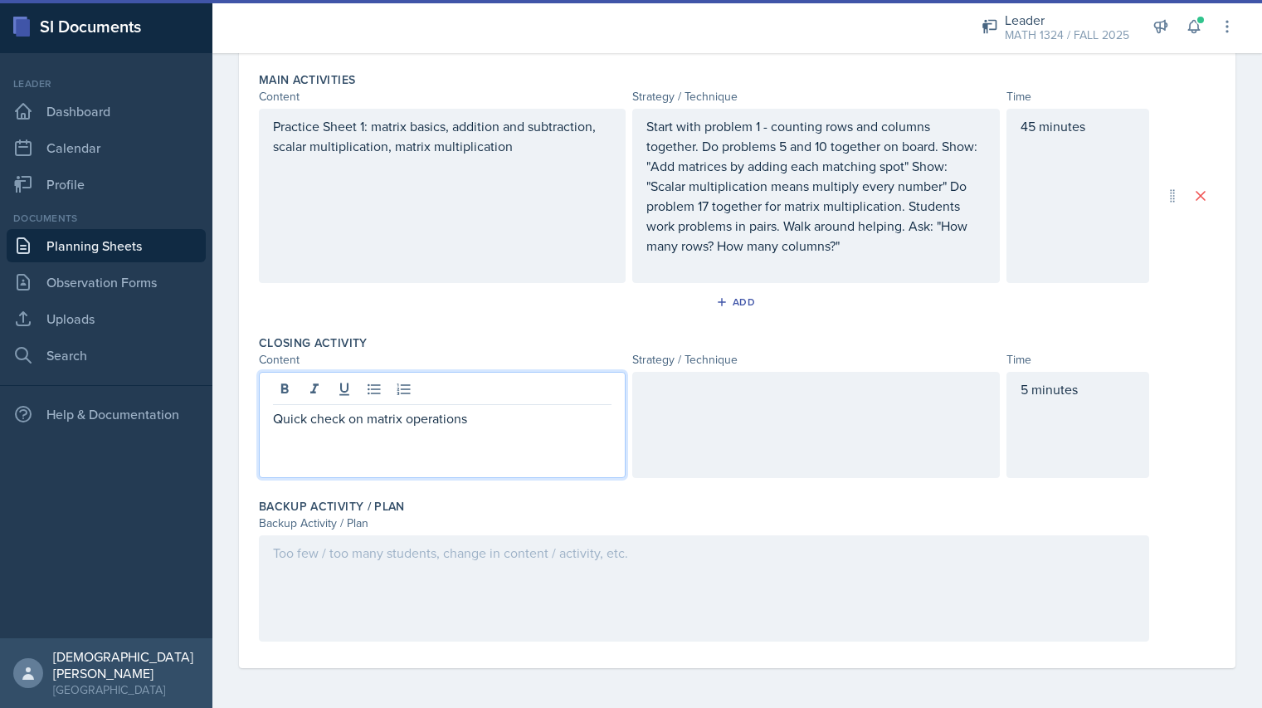
click at [734, 399] on div at bounding box center [815, 425] width 367 height 106
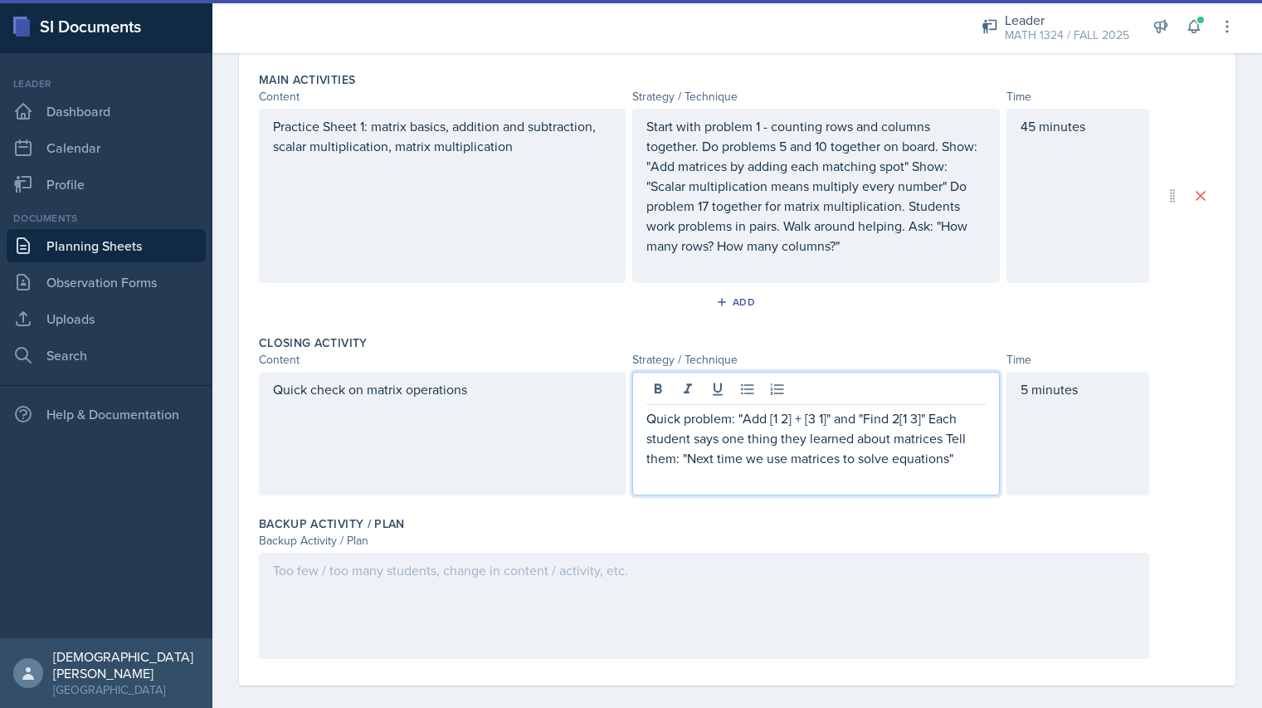
scroll to position [539, 0]
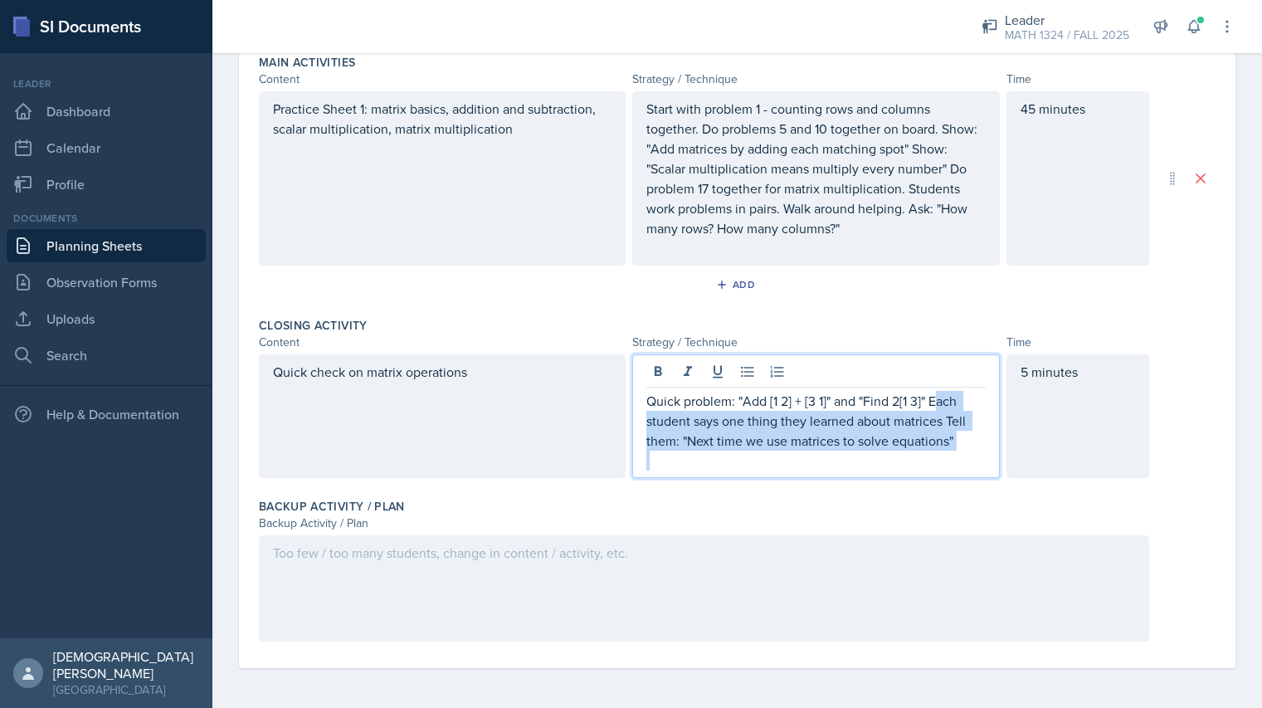
drag, startPoint x: 941, startPoint y: 401, endPoint x: 964, endPoint y: 462, distance: 65.7
click at [964, 462] on div "Quick problem: "Add [1 2] + [3 1]" and "Find 2[1 3]" Each student says one thin…" at bounding box center [815, 431] width 339 height 80
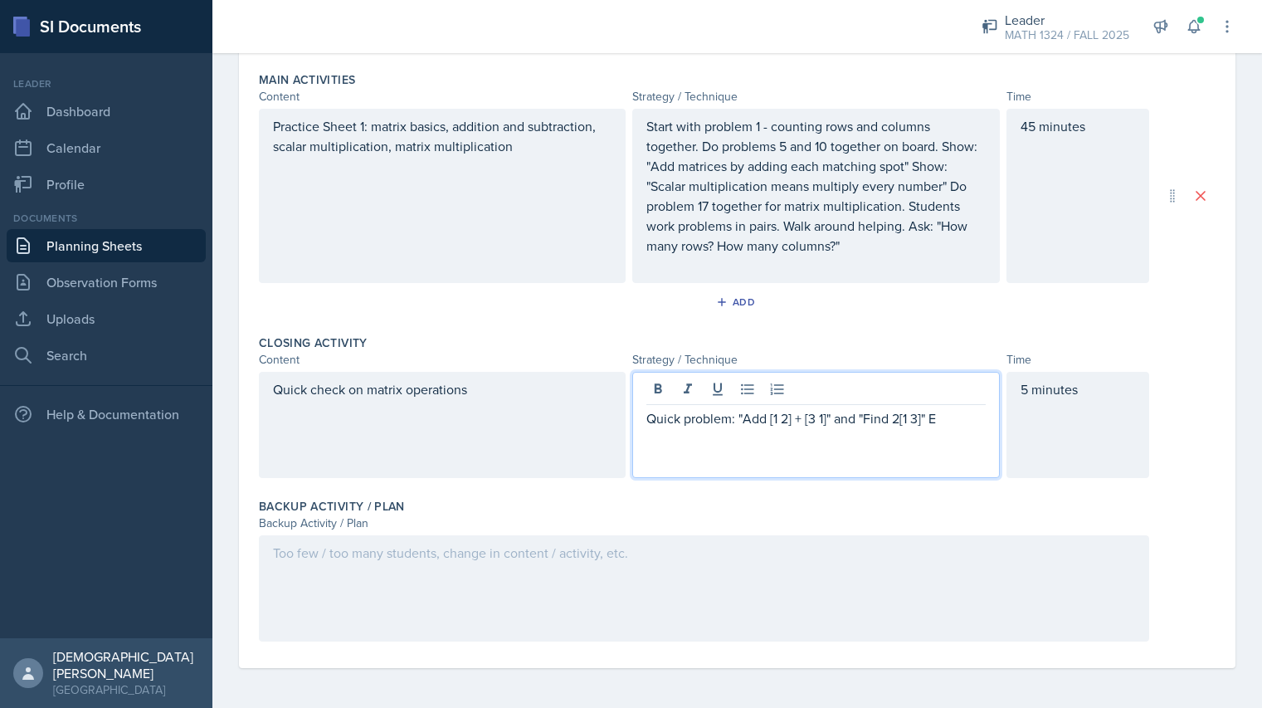
scroll to position [521, 0]
click at [868, 419] on p "Quick problem: "Add [1 2] + [3 1]" and "Find 2[1 3]" at bounding box center [815, 418] width 339 height 20
click at [832, 418] on p "Quick problem: "Add [1 2] + [3 1]" and Find 2[1 3]" at bounding box center [815, 418] width 339 height 20
click at [748, 423] on p "Quick problem: "Add [1 2] + [3 1] and Find 2[1 3]" at bounding box center [815, 418] width 339 height 20
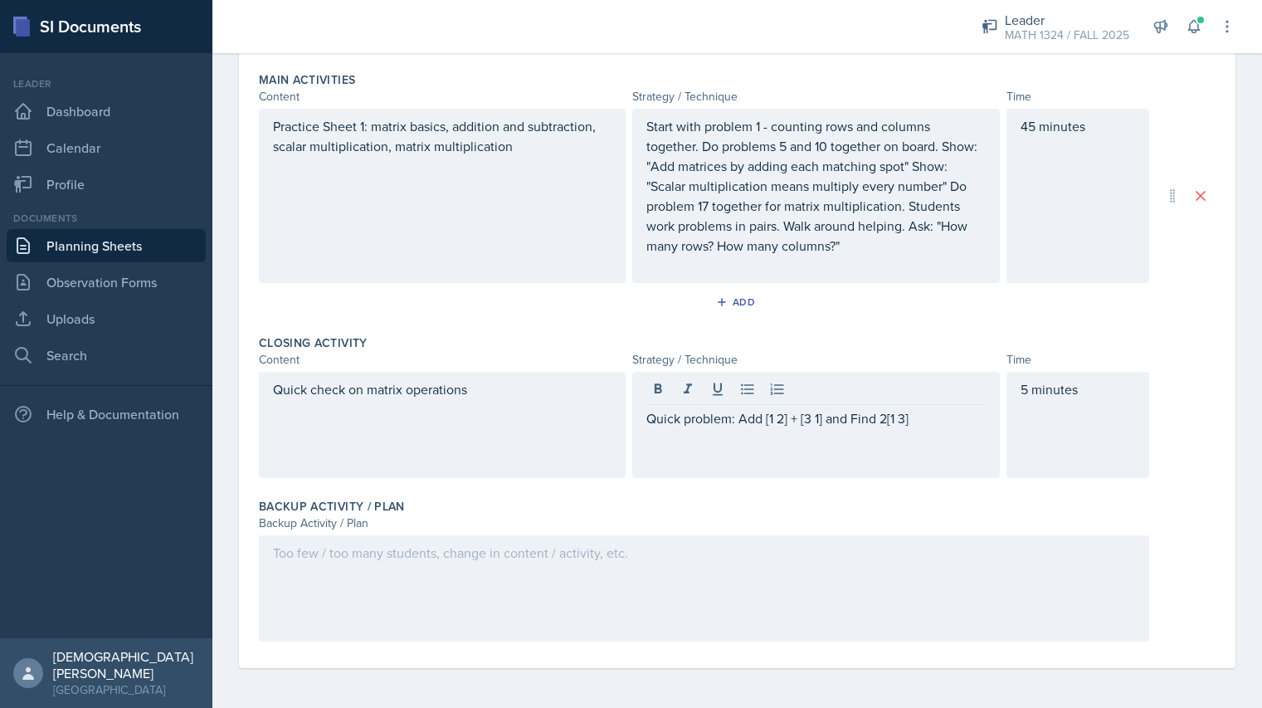
click at [682, 585] on div at bounding box center [704, 588] width 890 height 106
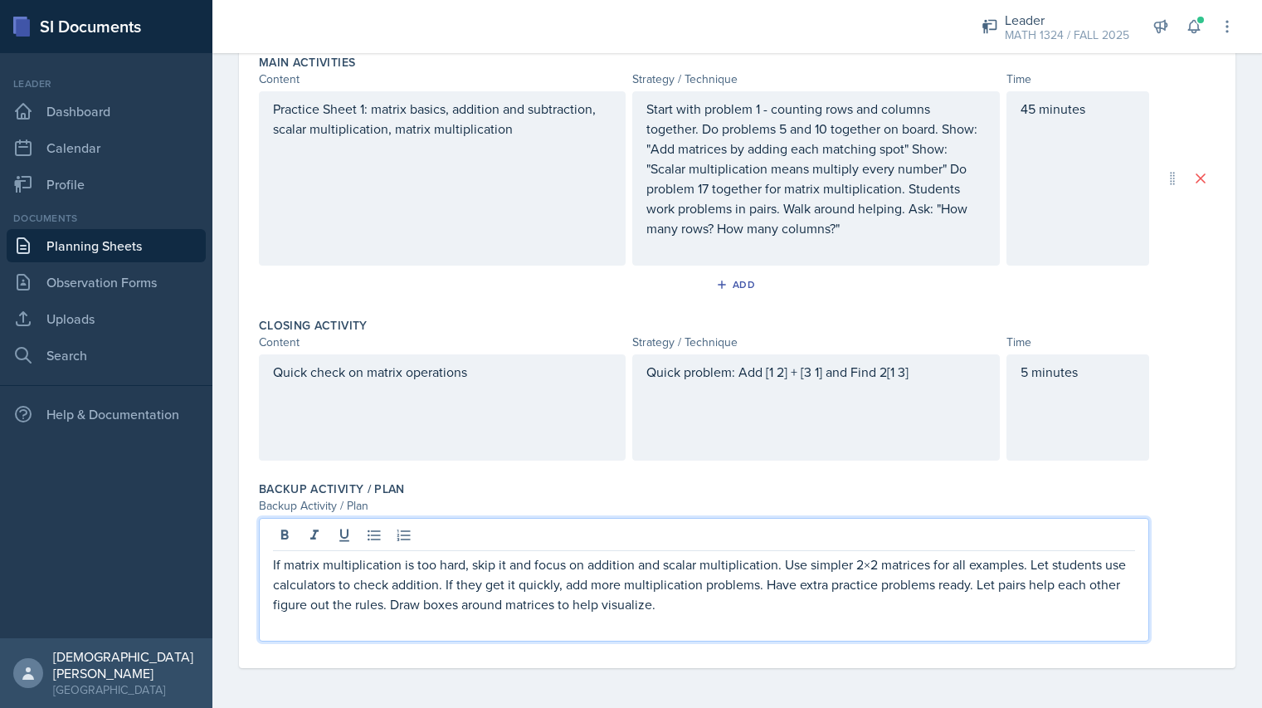
scroll to position [0, 0]
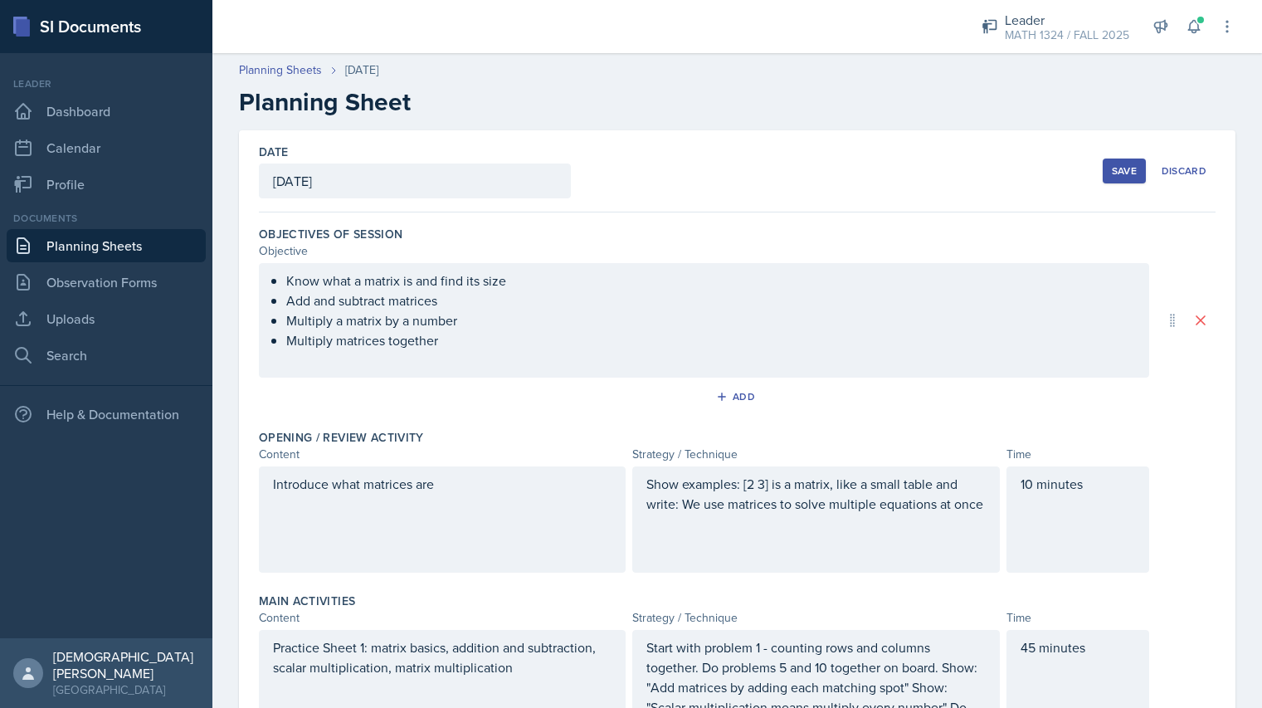
click at [1115, 165] on div "Save" at bounding box center [1124, 170] width 25 height 13
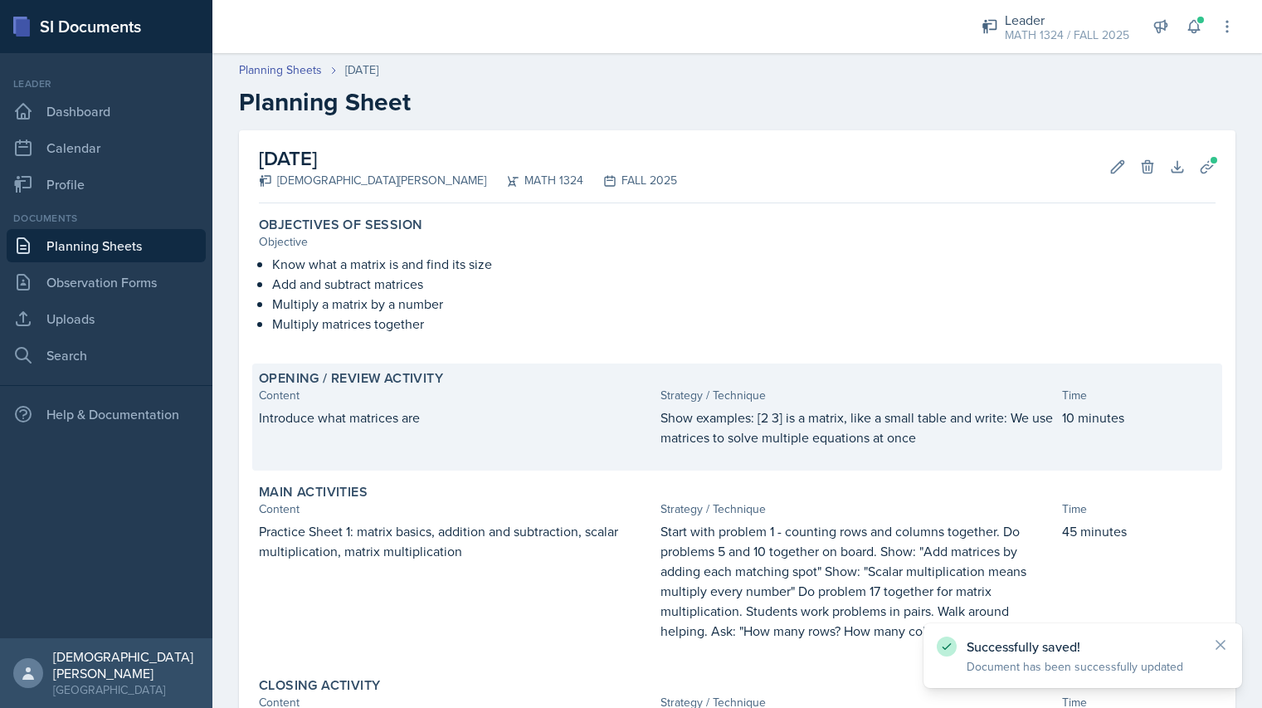
scroll to position [291, 0]
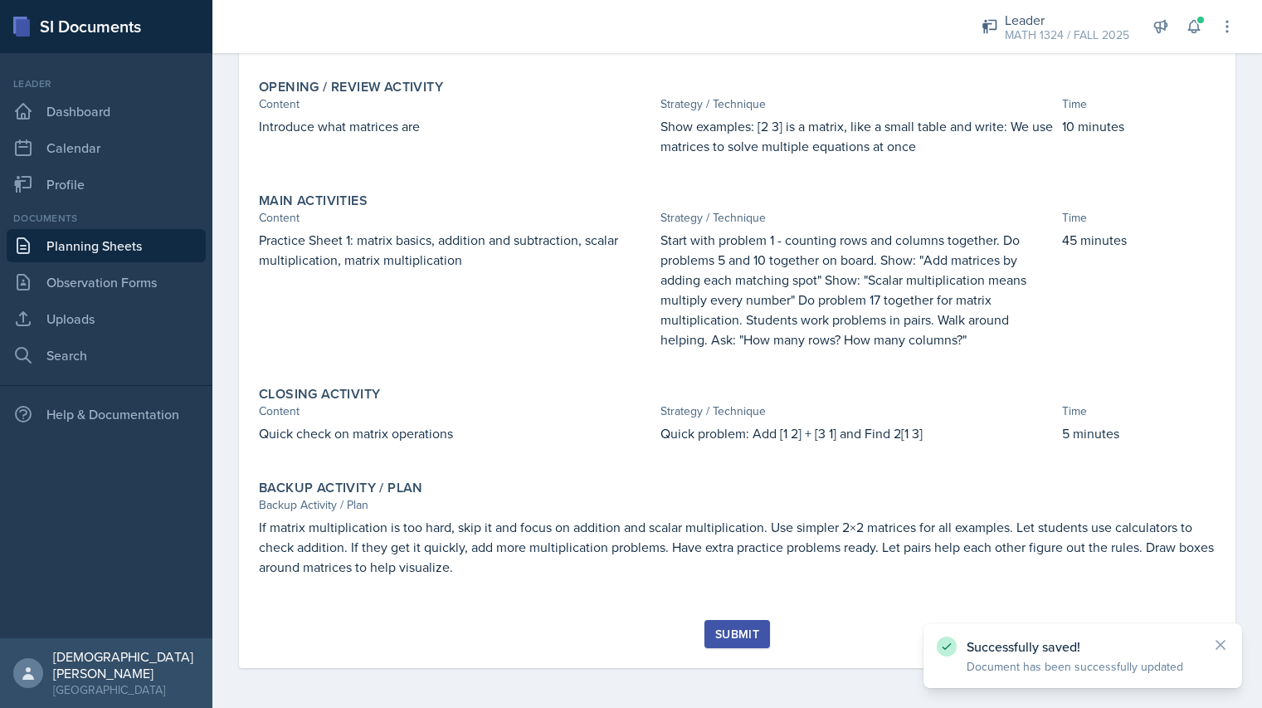
click at [733, 641] on div "Submit" at bounding box center [737, 633] width 44 height 13
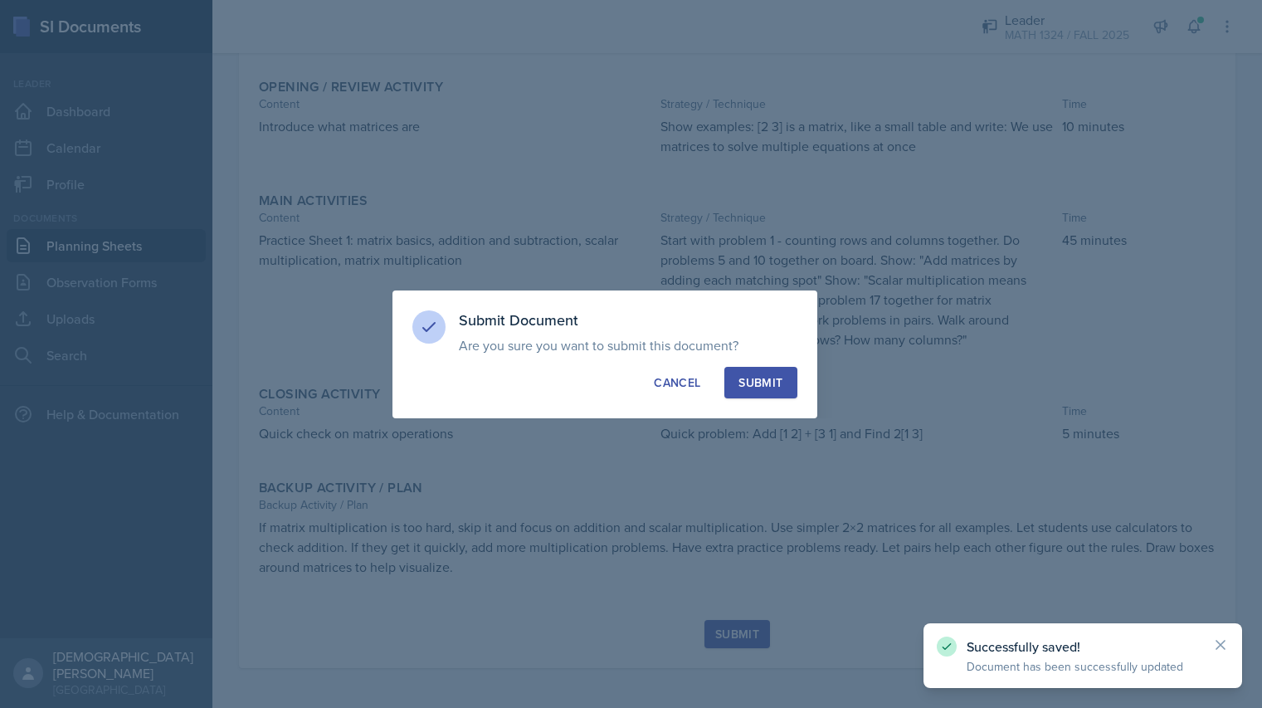
click at [776, 397] on button "Submit" at bounding box center [760, 383] width 72 height 32
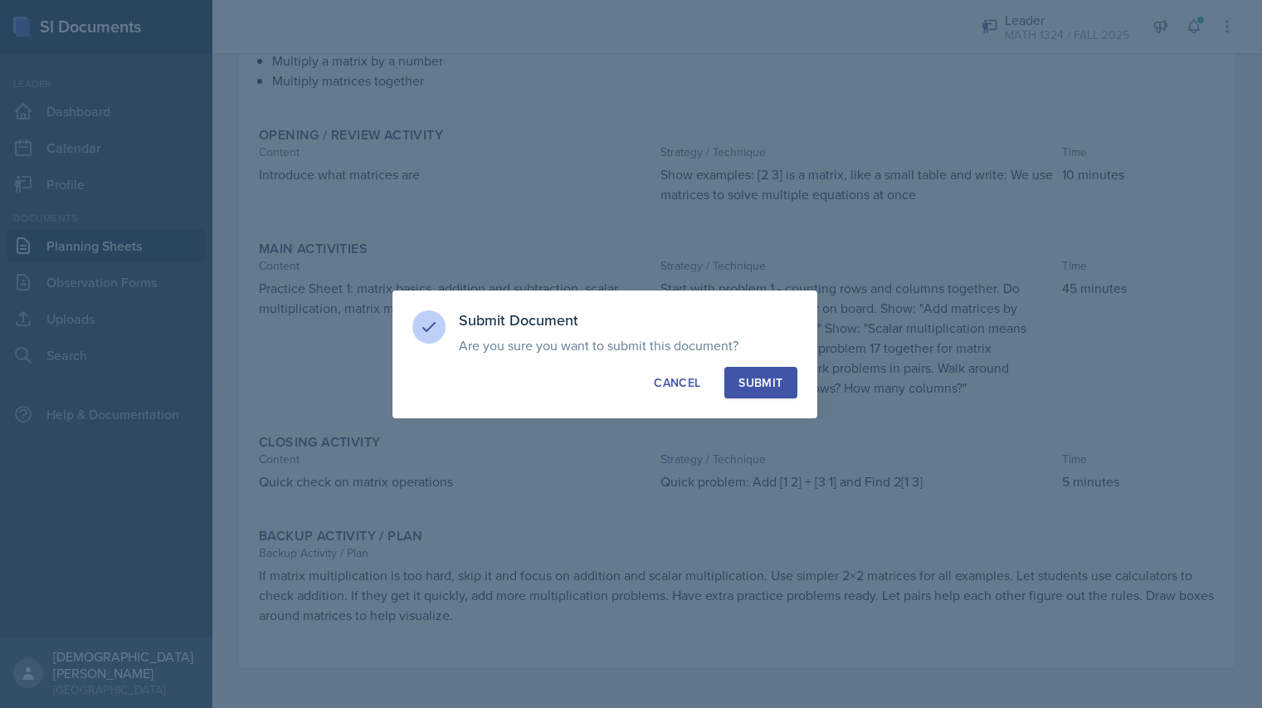
scroll to position [243, 0]
